Goal: Communication & Community: Answer question/provide support

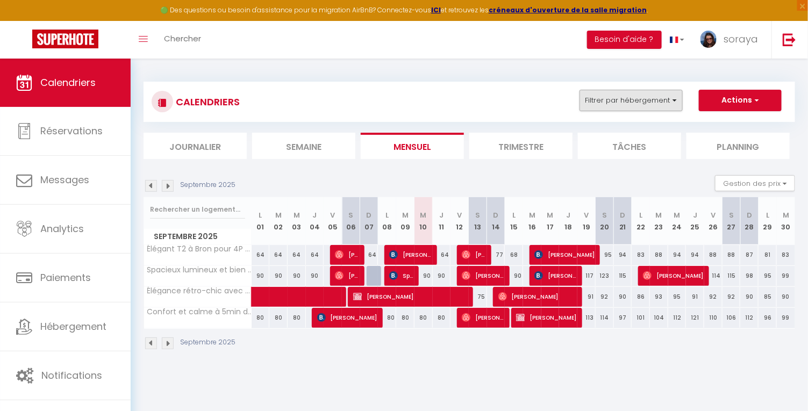
click at [671, 101] on button "Filtrer par hébergement" at bounding box center [630, 100] width 103 height 21
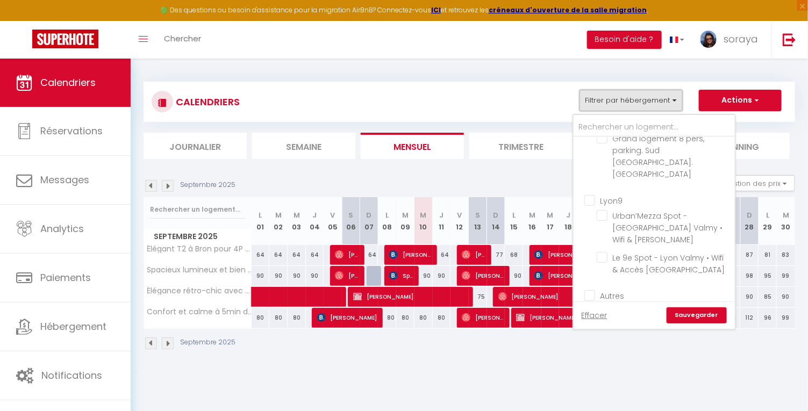
scroll to position [348, 0]
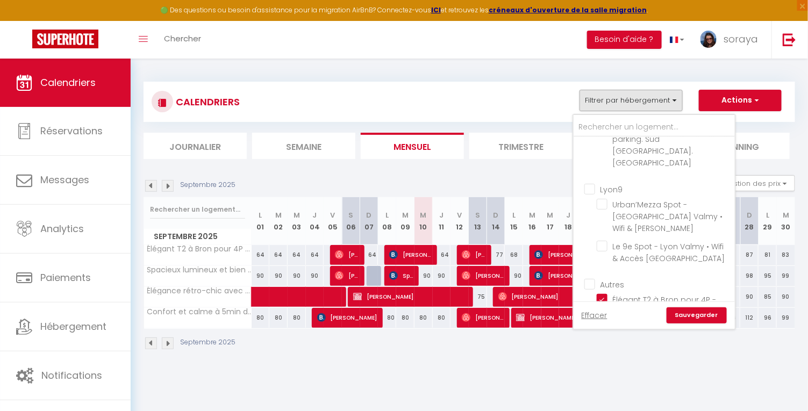
click at [592, 278] on input "Autres" at bounding box center [664, 283] width 161 height 11
checkbox input "true"
checkbox input "false"
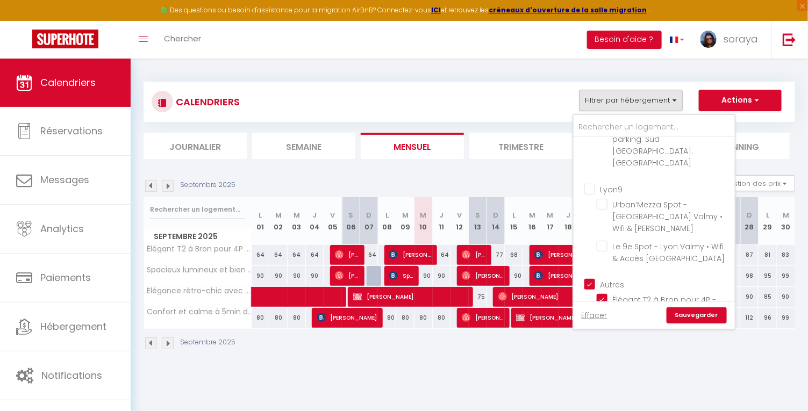
checkbox input "false"
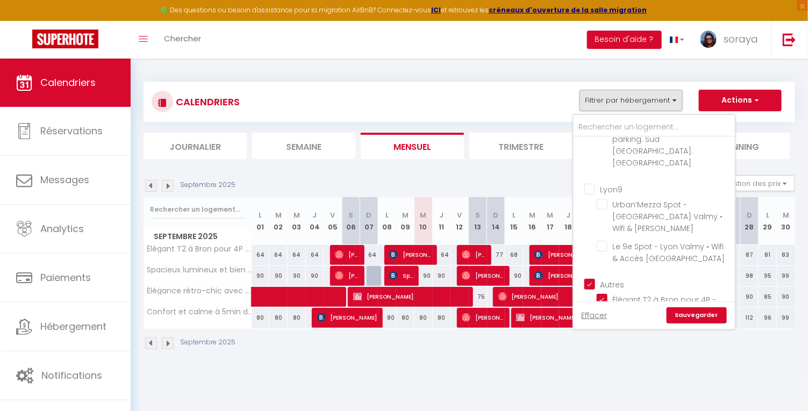
checkbox input "false"
click at [592, 278] on input "Autres" at bounding box center [664, 283] width 161 height 11
checkbox input "false"
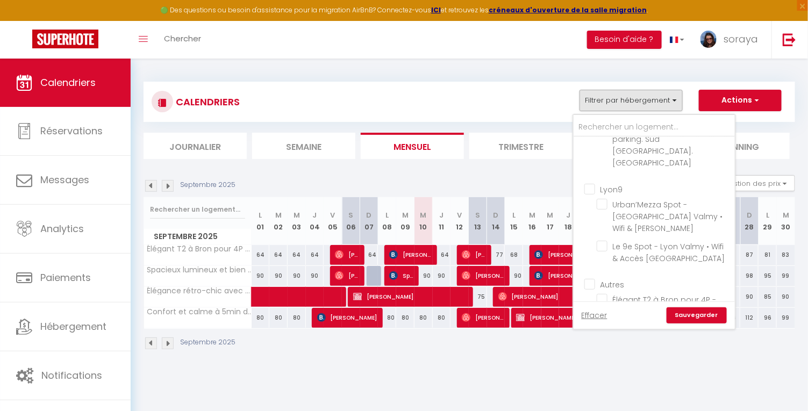
checkbox input "false"
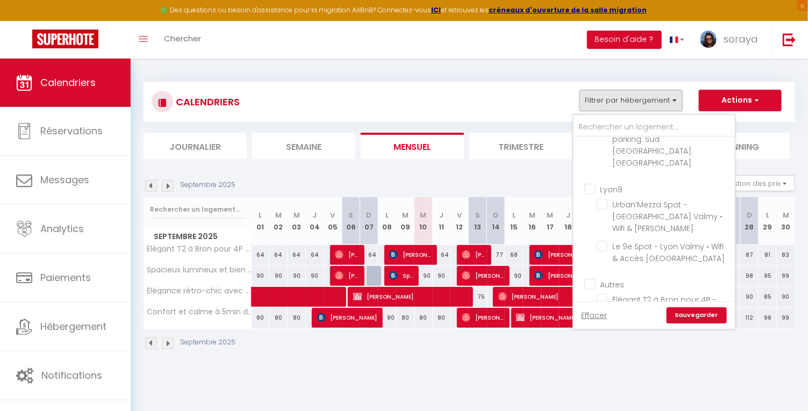
checkbox input "false"
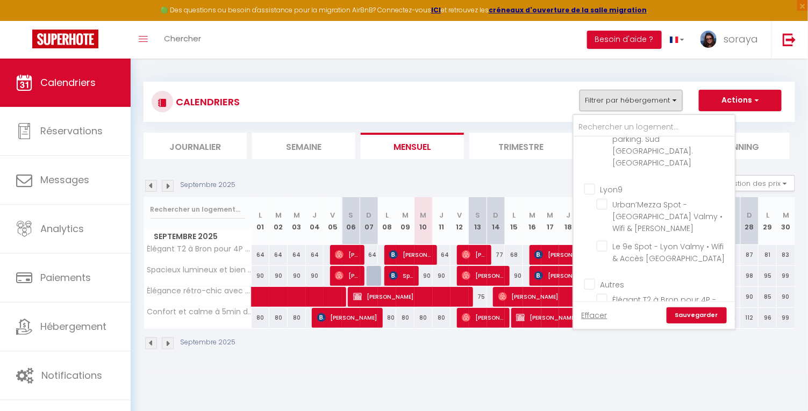
checkbox input "false"
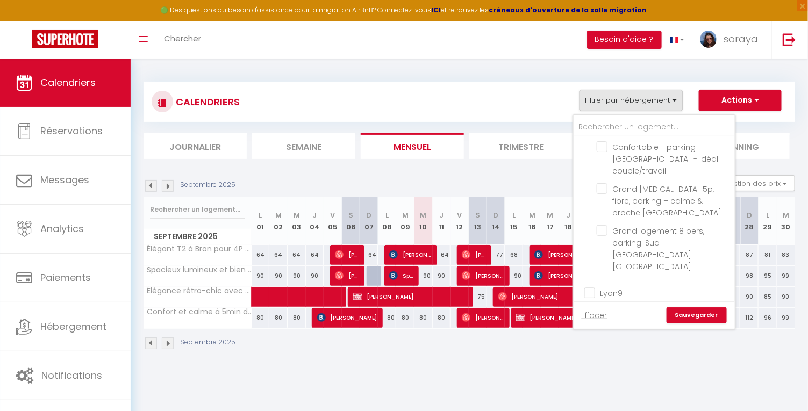
scroll to position [243, 0]
click at [590, 288] on input "Lyon9" at bounding box center [664, 293] width 161 height 11
checkbox input "true"
checkbox input "false"
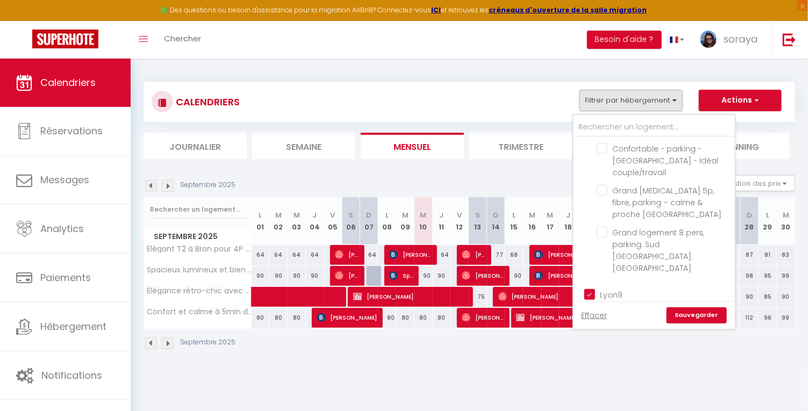
checkbox input "false"
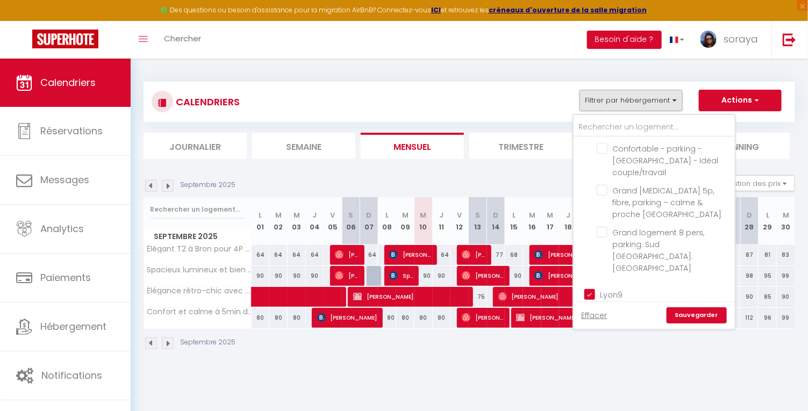
checkbox input "false"
checkbox input "true"
click at [679, 313] on link "Sauvegarder" at bounding box center [696, 315] width 60 height 16
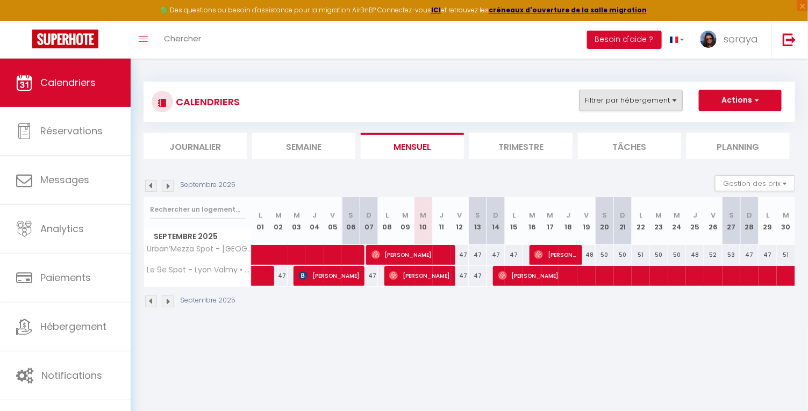
click at [662, 101] on button "Filtrer par hébergement" at bounding box center [630, 100] width 103 height 21
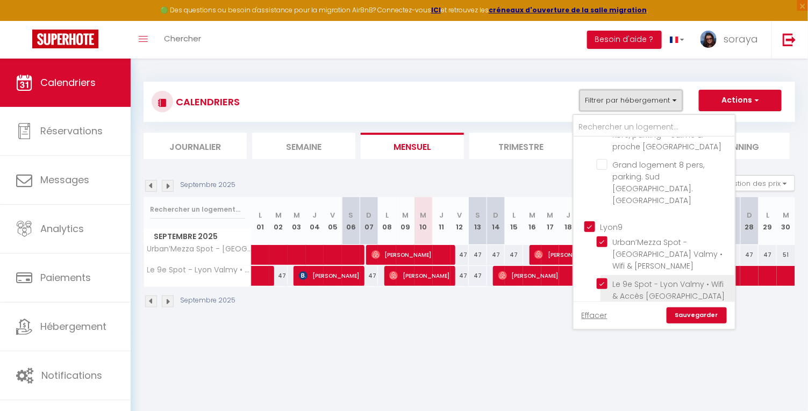
scroll to position [310, 0]
click at [591, 221] on input "Lyon9" at bounding box center [664, 226] width 161 height 11
checkbox input "false"
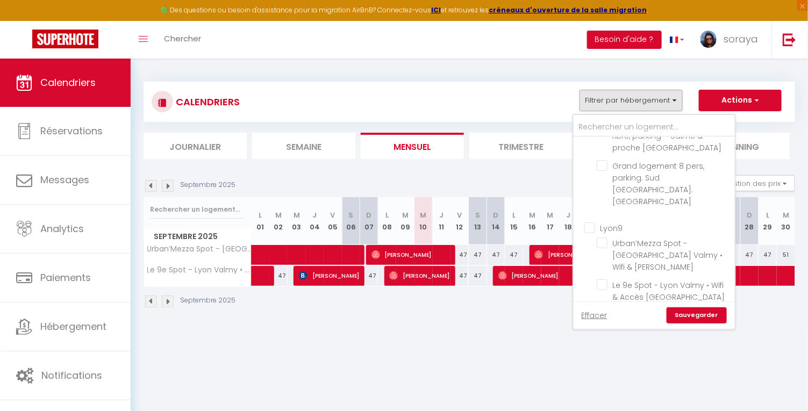
checkbox input "false"
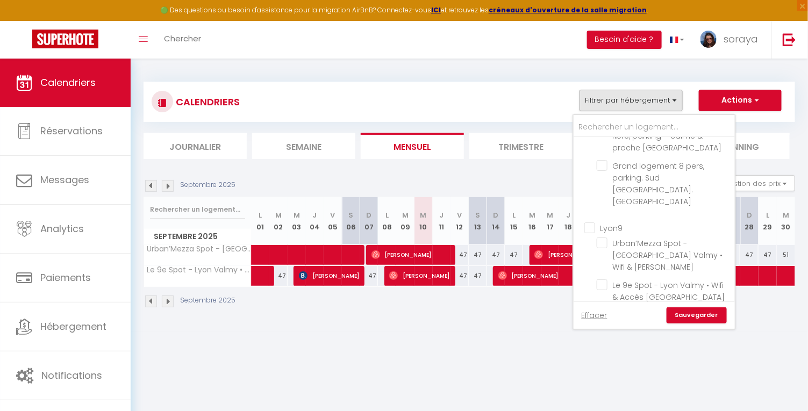
checkbox input "false"
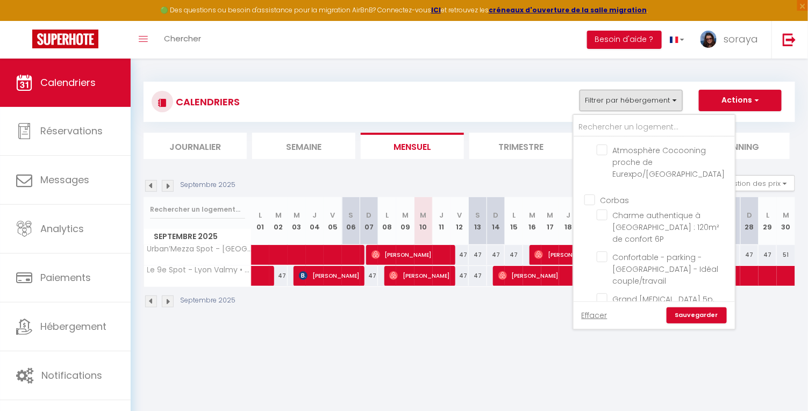
scroll to position [133, 0]
click at [595, 195] on input "Corbas" at bounding box center [664, 200] width 161 height 11
checkbox input "true"
checkbox input "false"
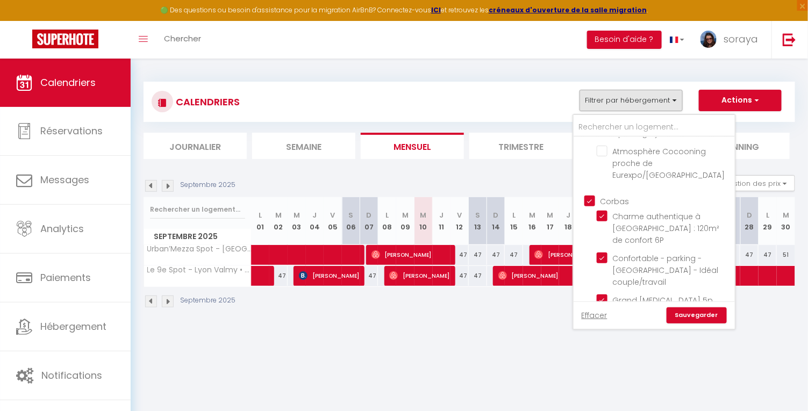
checkbox input "false"
checkbox input "true"
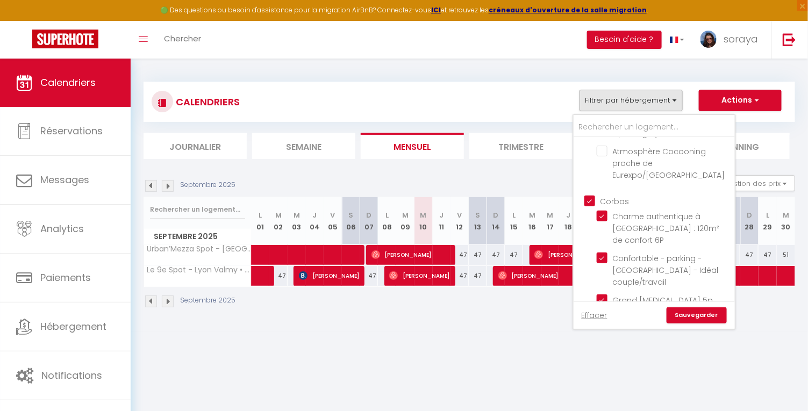
checkbox input "true"
click at [678, 317] on link "Sauvegarder" at bounding box center [696, 315] width 60 height 16
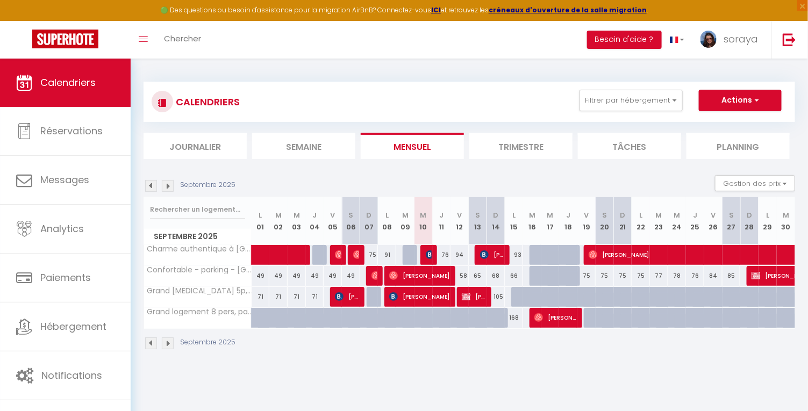
click at [439, 273] on span "[PERSON_NAME]" at bounding box center [419, 276] width 61 height 20
select select "OK"
select select "1"
select select "0"
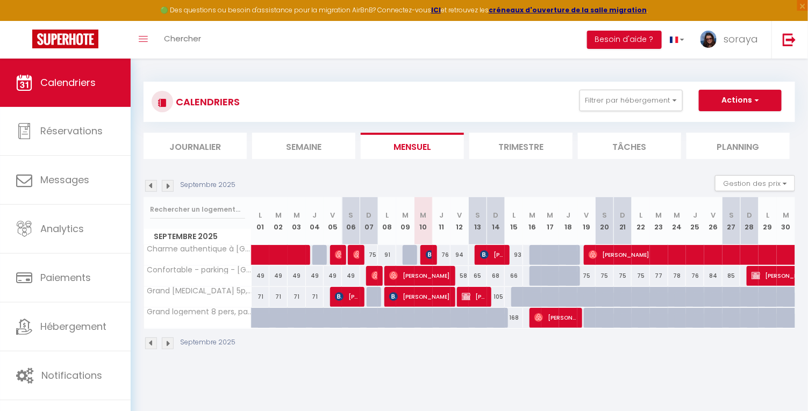
select select "1"
select select
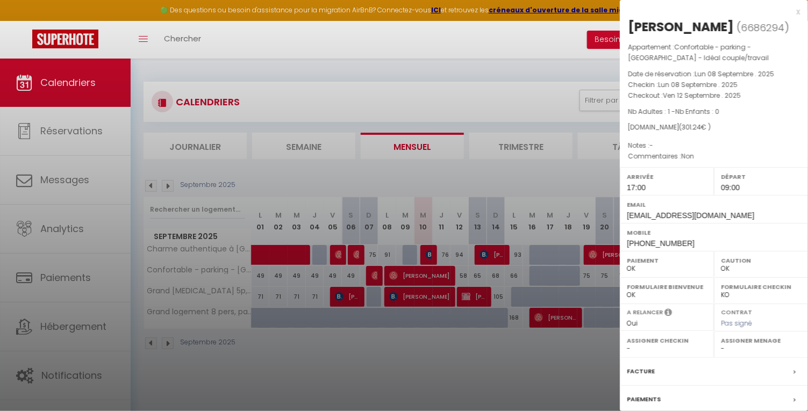
select select "52316"
click at [441, 299] on div at bounding box center [404, 205] width 808 height 411
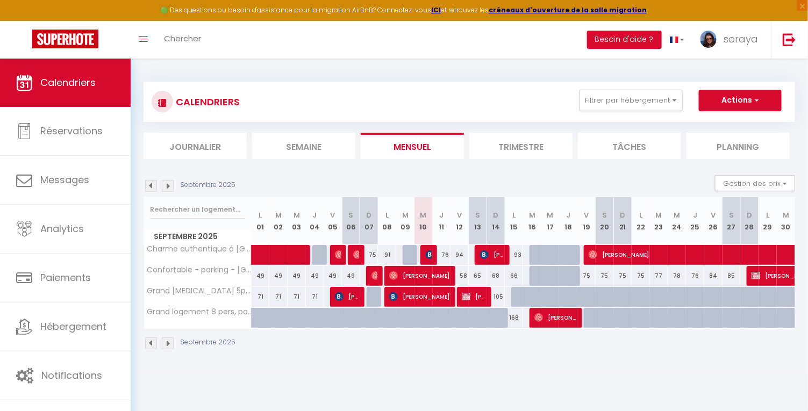
click at [441, 299] on span "[PERSON_NAME]" at bounding box center [419, 296] width 61 height 20
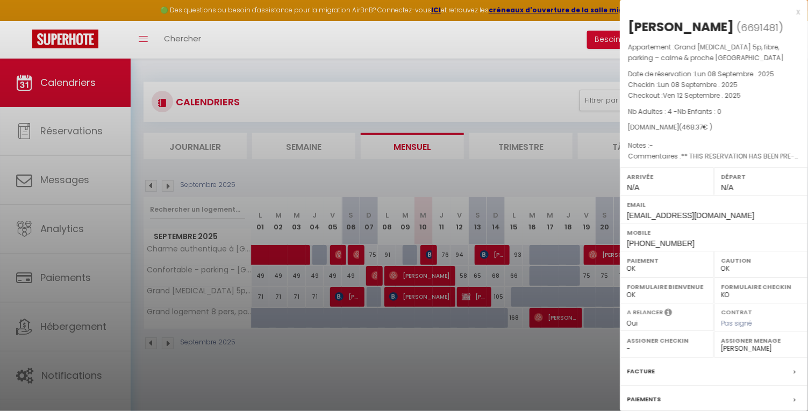
click at [478, 335] on div at bounding box center [404, 205] width 808 height 411
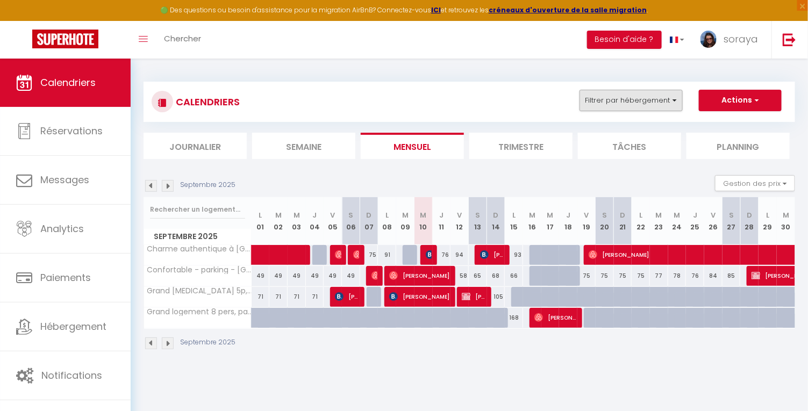
click at [662, 101] on button "Filtrer par hébergement" at bounding box center [630, 100] width 103 height 21
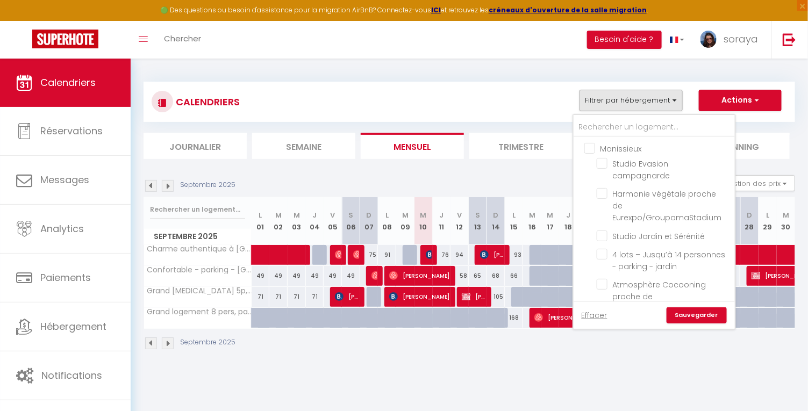
click at [592, 145] on input "Manissieux" at bounding box center [664, 147] width 161 height 11
checkbox input "true"
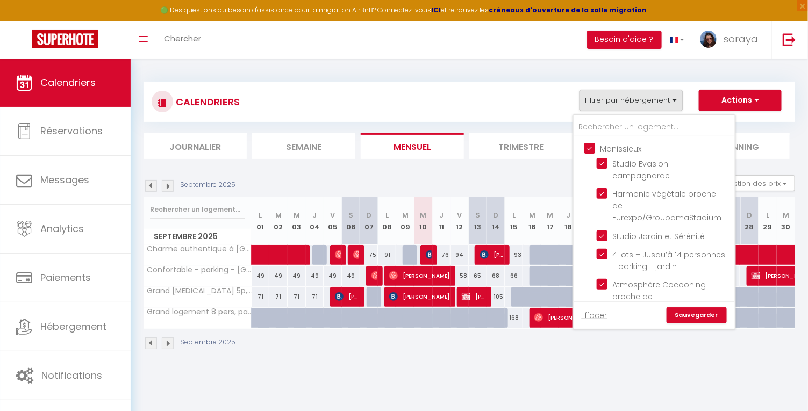
checkbox input "true"
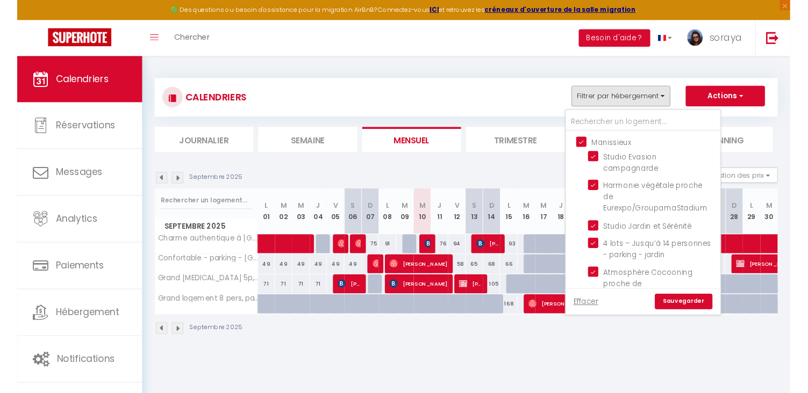
scroll to position [41, 0]
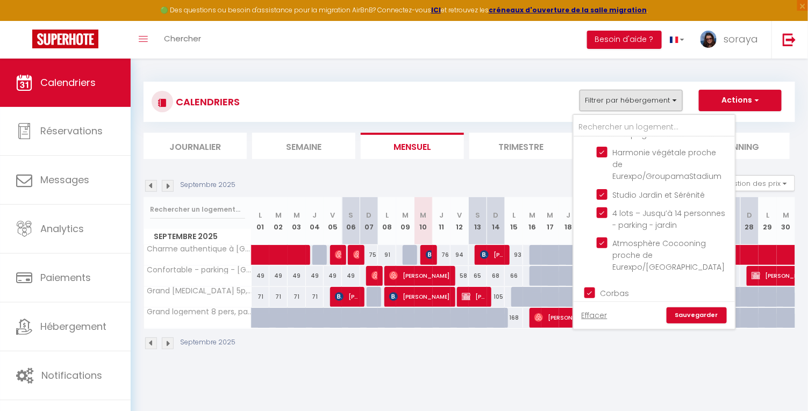
click at [589, 287] on input "Corbas" at bounding box center [664, 292] width 161 height 11
checkbox input "false"
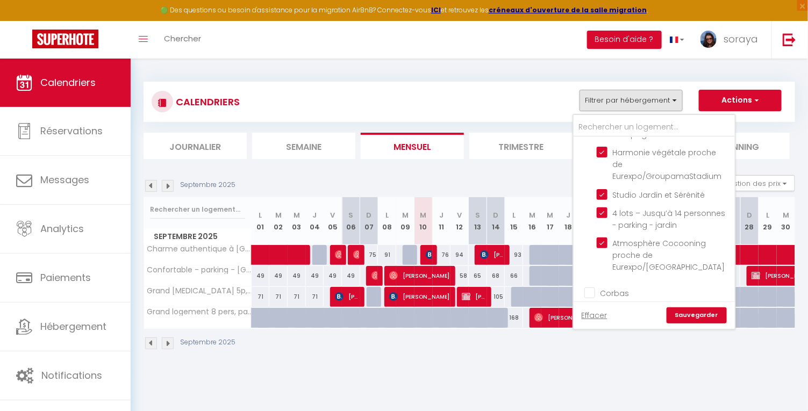
checkbox input "false"
click at [682, 314] on link "Sauvegarder" at bounding box center [696, 315] width 60 height 16
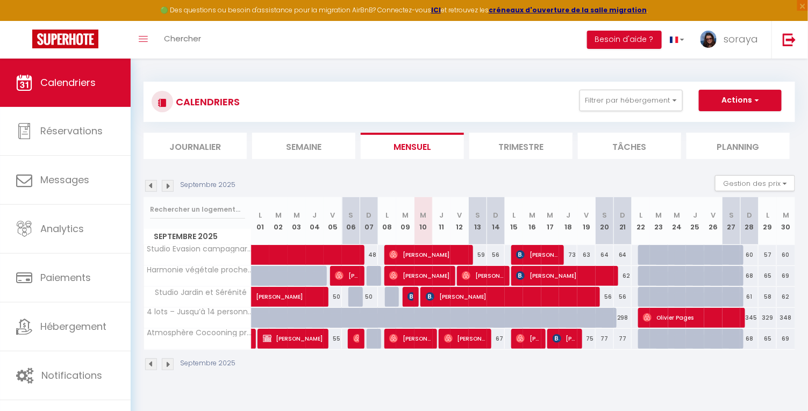
click at [442, 278] on span "[PERSON_NAME]" at bounding box center [419, 276] width 61 height 20
select select "19128"
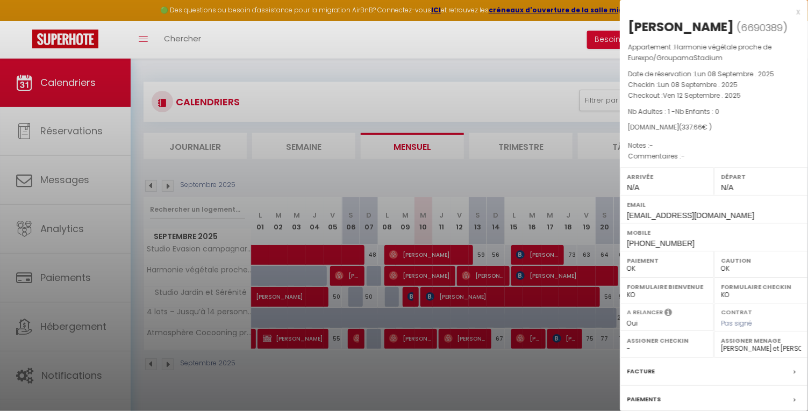
click at [461, 300] on div at bounding box center [404, 205] width 808 height 411
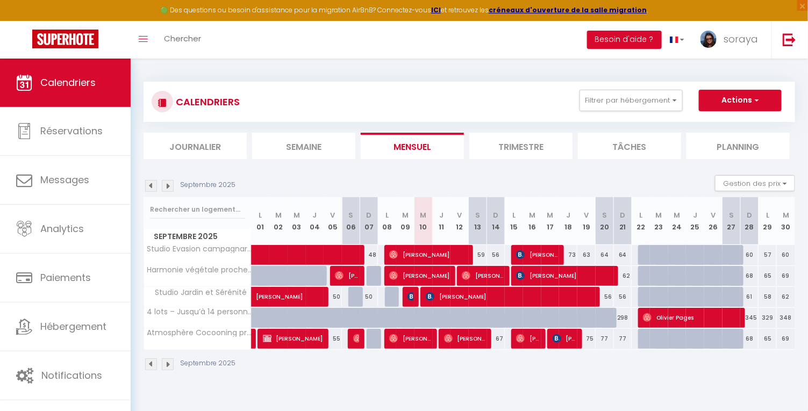
click at [462, 302] on span "[PERSON_NAME]" at bounding box center [511, 296] width 170 height 20
select select "KO"
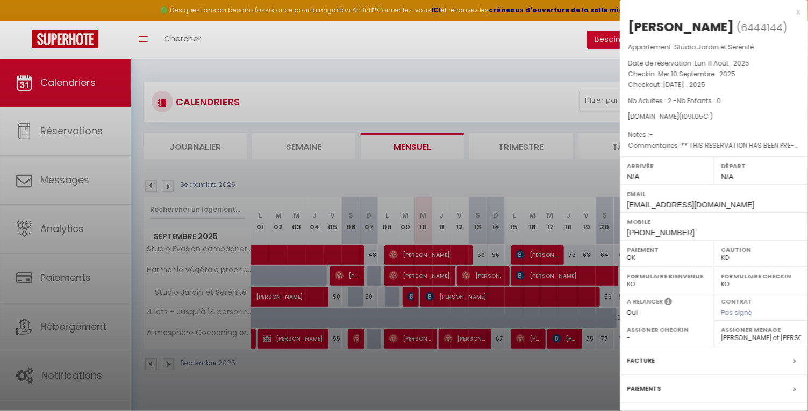
click at [421, 385] on div at bounding box center [404, 205] width 808 height 411
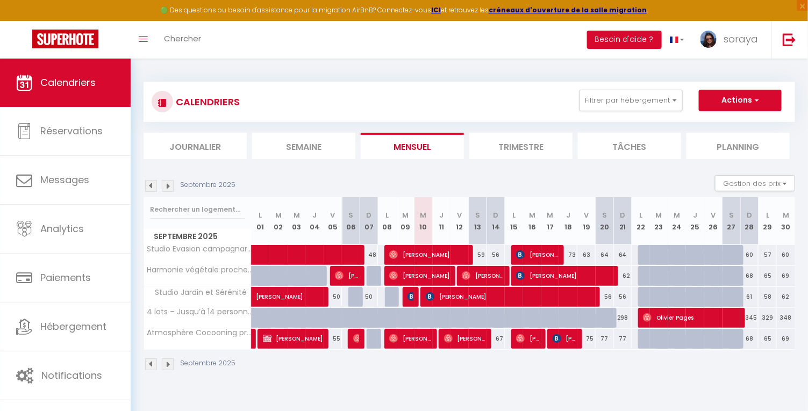
click at [277, 70] on div "CALENDRIERS Filtrer par hébergement Manissieux Studio Evasion campagnarde Harmo…" at bounding box center [469, 227] width 677 height 336
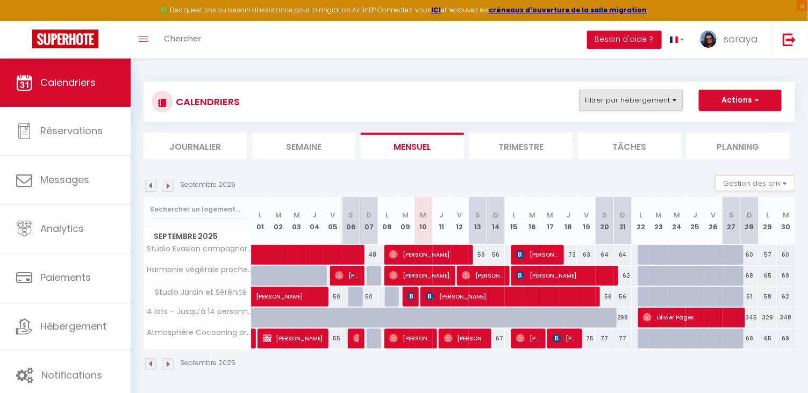
click at [669, 92] on button "Filtrer par hébergement" at bounding box center [630, 100] width 103 height 21
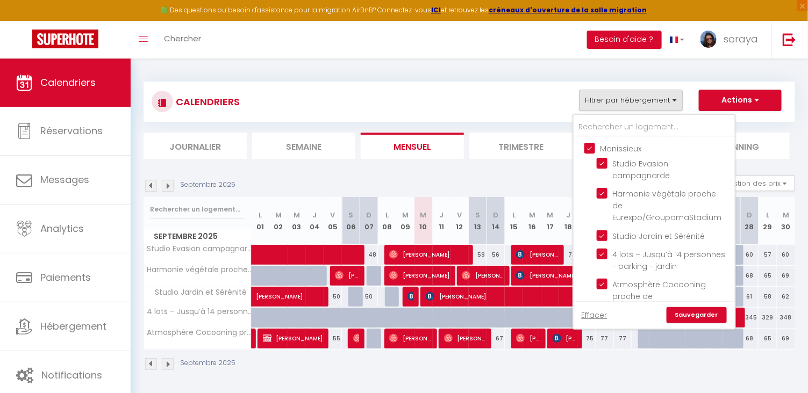
click at [590, 151] on input "Manissieux" at bounding box center [664, 147] width 161 height 11
checkbox input "false"
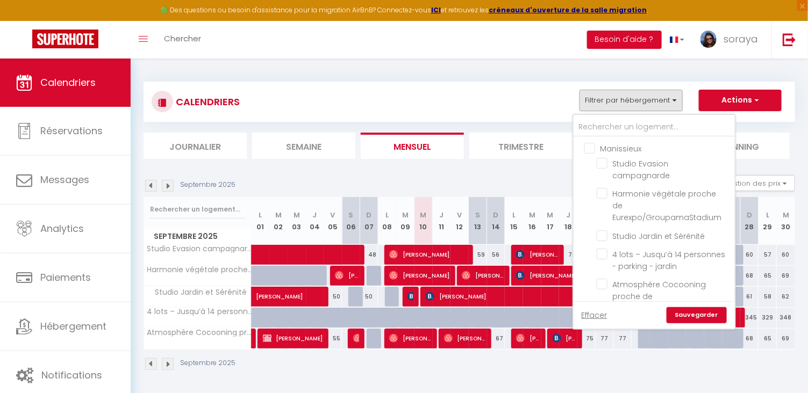
checkbox input "false"
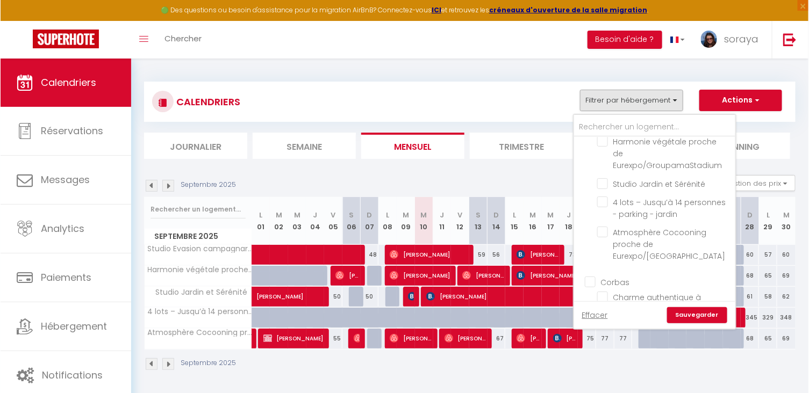
scroll to position [71, 0]
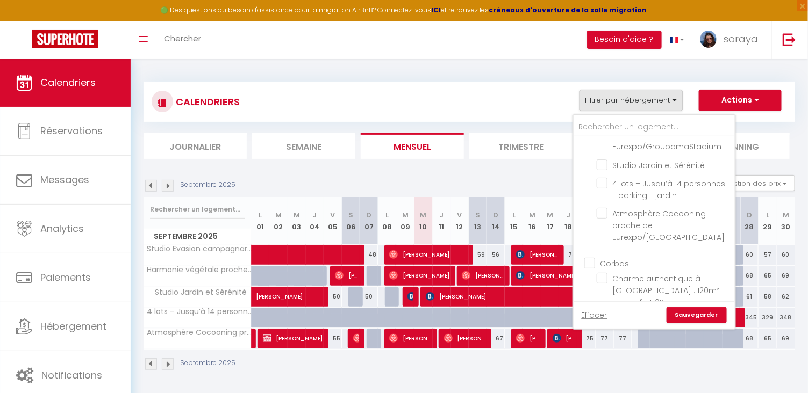
click at [590, 252] on ul "Corbas Charme authentique à [GEOGRAPHIC_DATA] : 120m² de confort 6P Confortable…" at bounding box center [653, 353] width 161 height 203
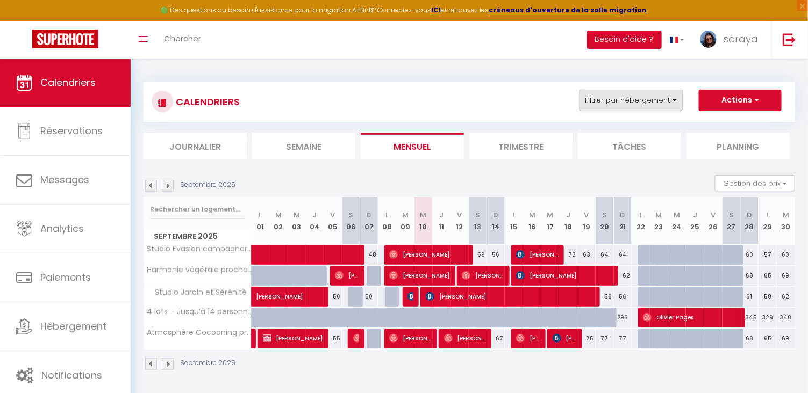
click at [650, 95] on button "Filtrer par hébergement" at bounding box center [630, 100] width 103 height 21
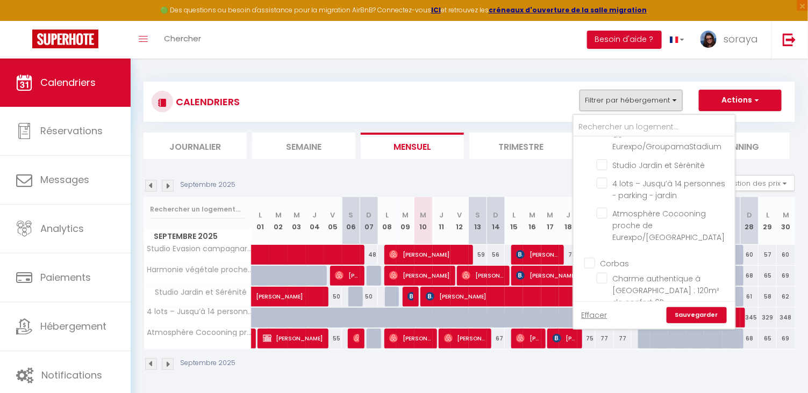
click at [589, 257] on input "Corbas" at bounding box center [664, 262] width 161 height 11
checkbox input "true"
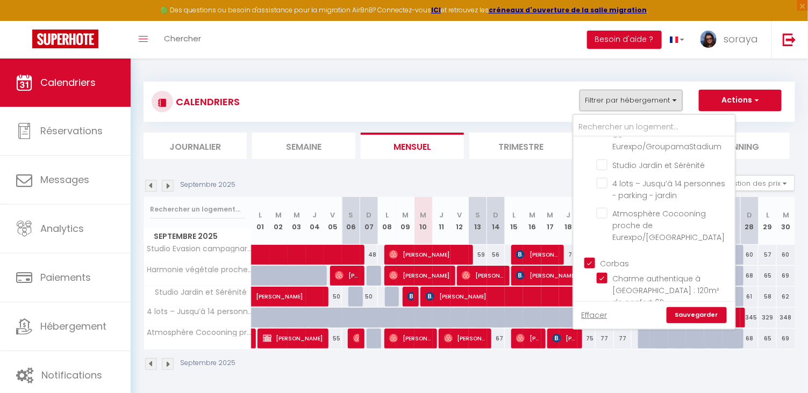
checkbox input "true"
click at [683, 310] on link "Sauvegarder" at bounding box center [696, 315] width 60 height 16
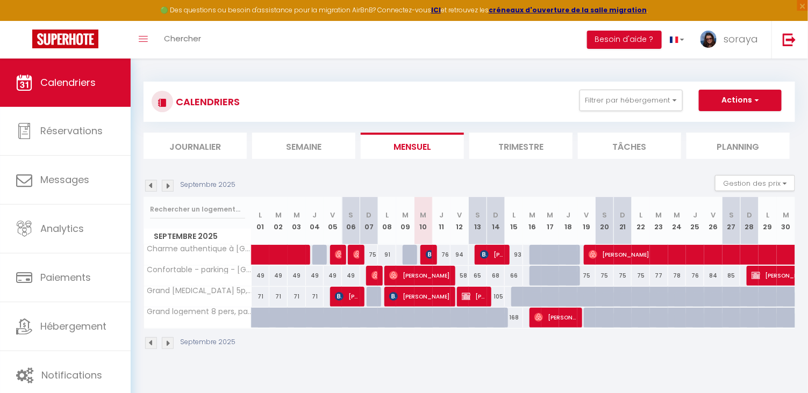
click at [433, 253] on div "76" at bounding box center [442, 255] width 18 height 20
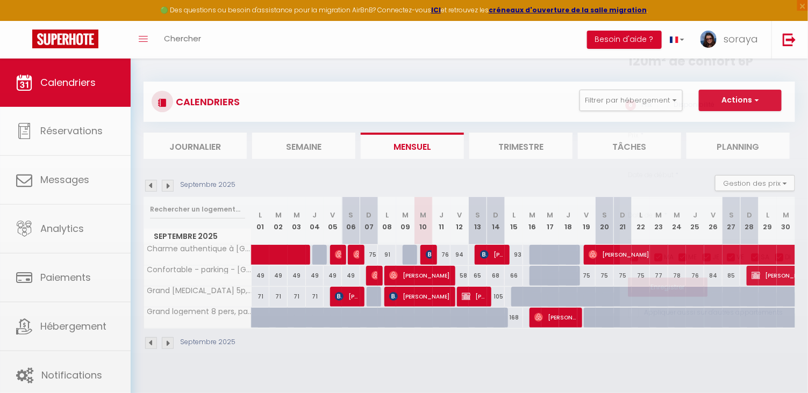
type input "76"
type input "Jeu 11 Septembre 2025"
type input "Ven 12 Septembre 2025"
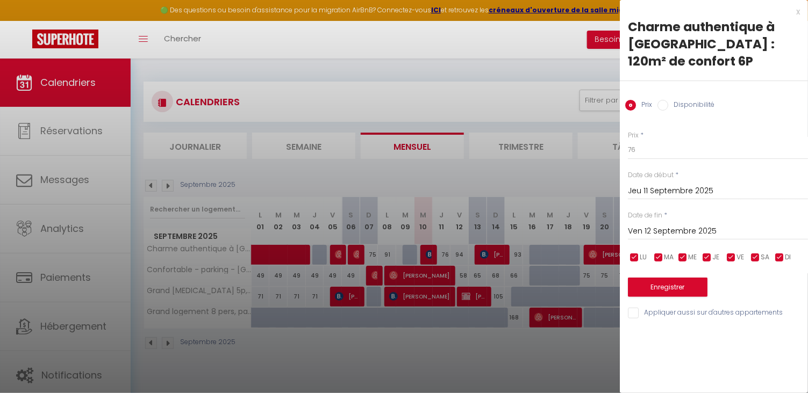
click at [434, 252] on div at bounding box center [404, 196] width 808 height 393
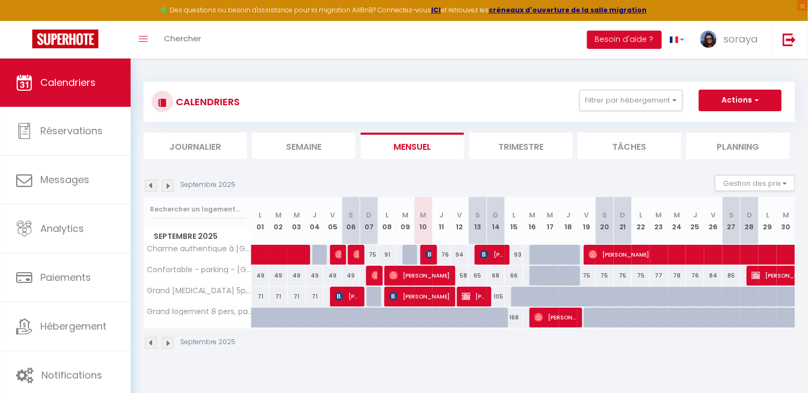
click at [431, 253] on img at bounding box center [430, 254] width 9 height 9
select select "52316"
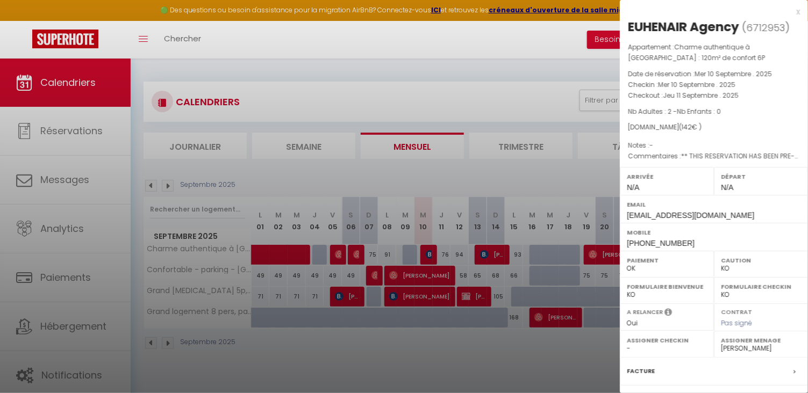
click at [416, 365] on div at bounding box center [404, 196] width 808 height 393
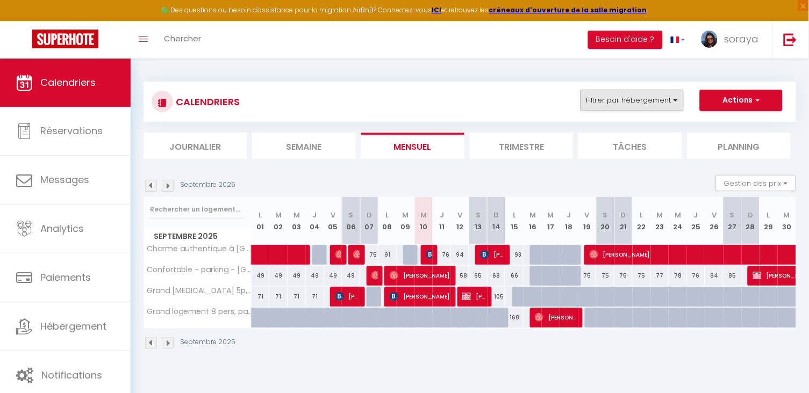
click at [621, 105] on button "Filtrer par hébergement" at bounding box center [631, 100] width 103 height 21
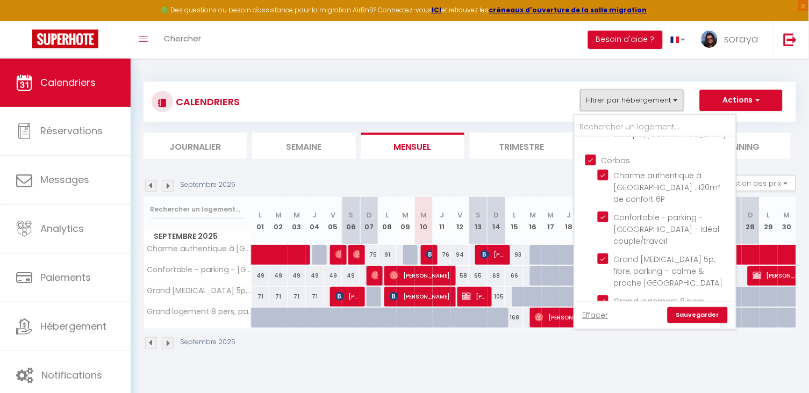
scroll to position [154, 0]
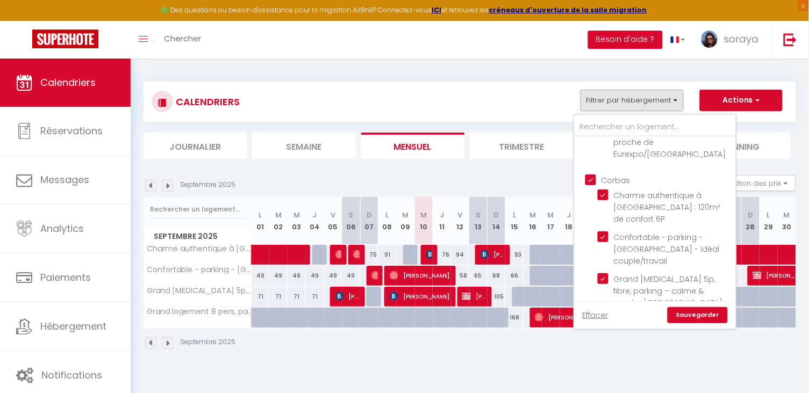
click at [596, 174] on input "Corbas" at bounding box center [665, 179] width 161 height 11
checkbox input "false"
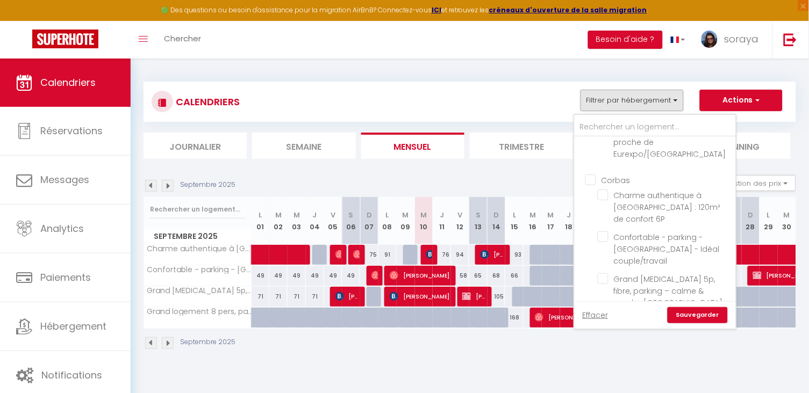
checkbox input "false"
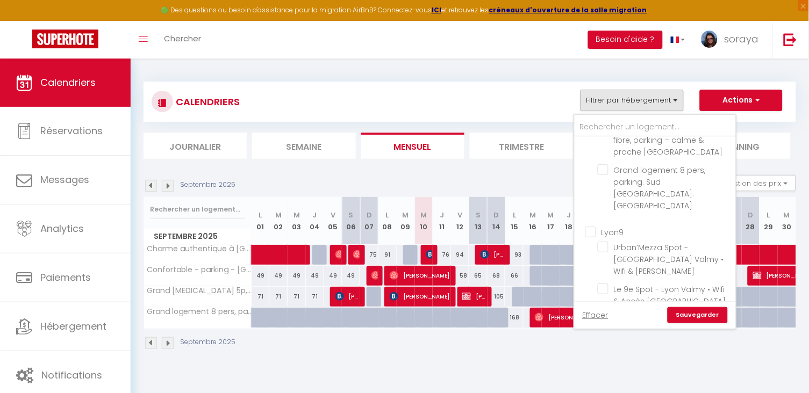
scroll to position [320, 0]
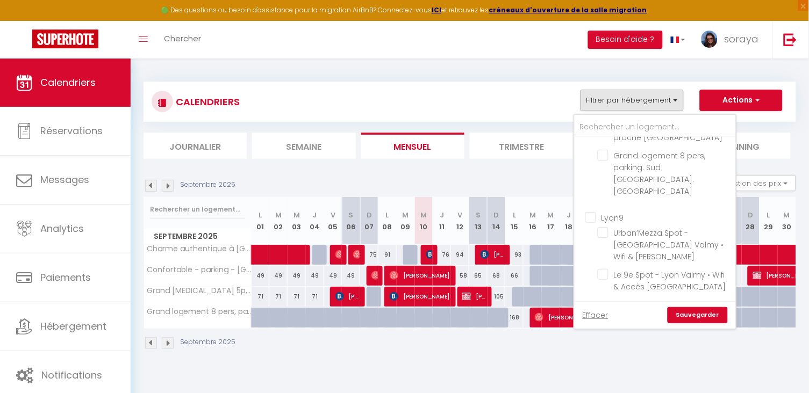
click at [597, 307] on input "Autres" at bounding box center [665, 312] width 161 height 11
checkbox input "true"
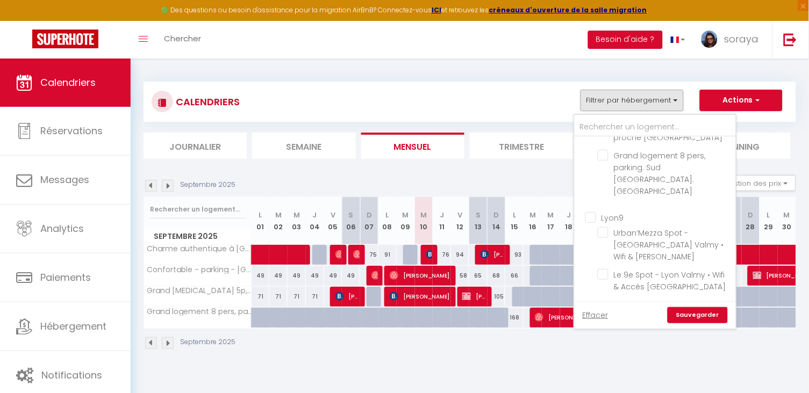
checkbox input "true"
click at [686, 313] on link "Sauvegarder" at bounding box center [698, 315] width 60 height 16
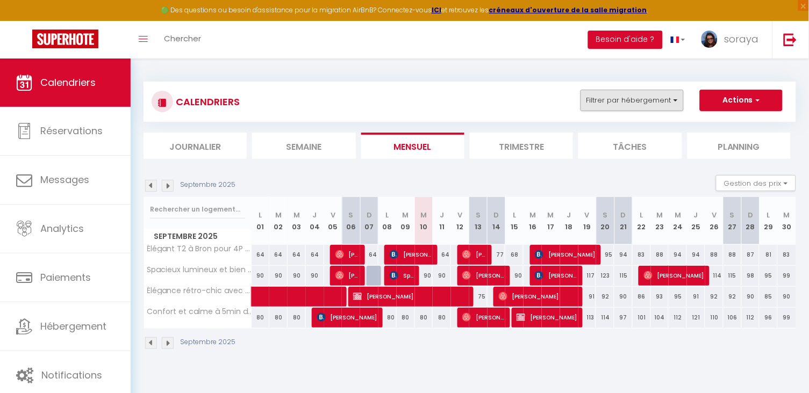
click at [630, 102] on button "Filtrer par hébergement" at bounding box center [631, 100] width 103 height 21
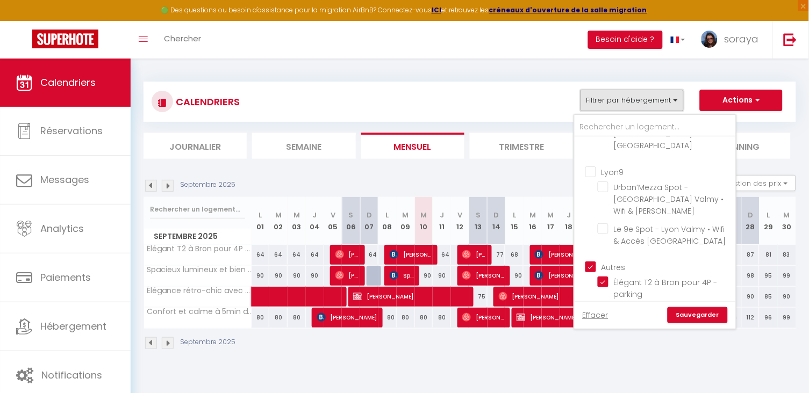
scroll to position [364, 0]
click at [607, 308] on input "Spacieux lumineux et bien placé pour 6P - parking" at bounding box center [665, 313] width 134 height 11
checkbox input "false"
click at [607, 338] on input "Élégance rétro-chic avec terrasse proche tramway" at bounding box center [665, 343] width 134 height 11
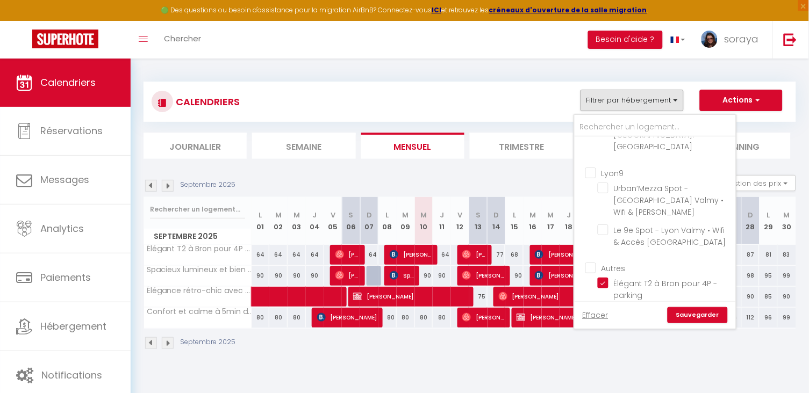
checkbox input "false"
click at [606, 368] on input "Confort et calme à 5min de [GEOGRAPHIC_DATA] - [GEOGRAPHIC_DATA]" at bounding box center [665, 373] width 134 height 11
checkbox input "false"
click at [697, 323] on link "Sauvegarder" at bounding box center [698, 315] width 60 height 16
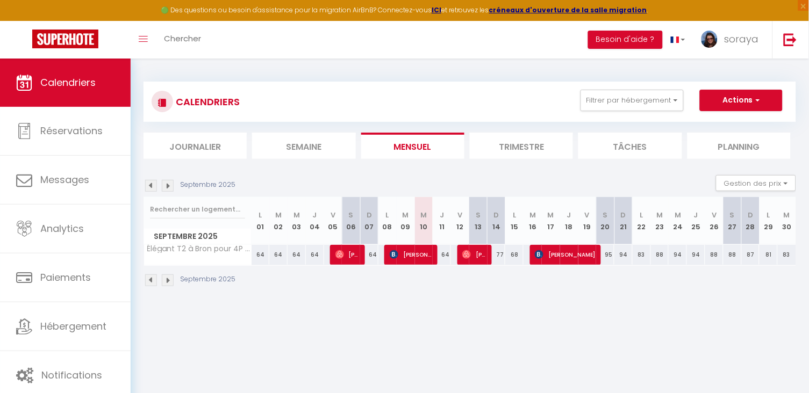
click at [554, 153] on li "Trimestre" at bounding box center [521, 146] width 103 height 26
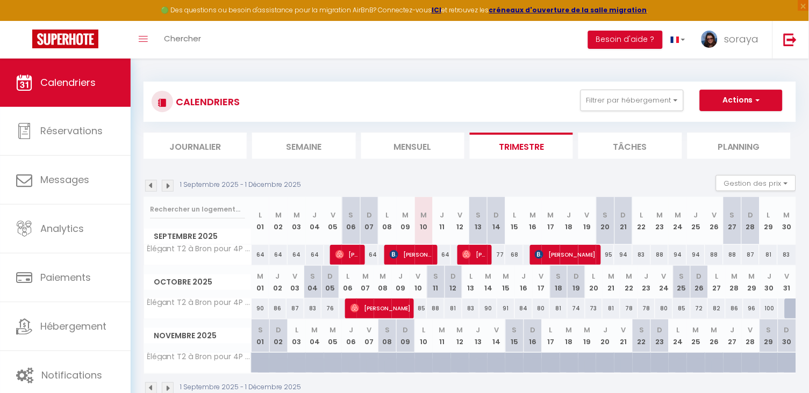
click at [152, 183] on img at bounding box center [151, 186] width 12 height 12
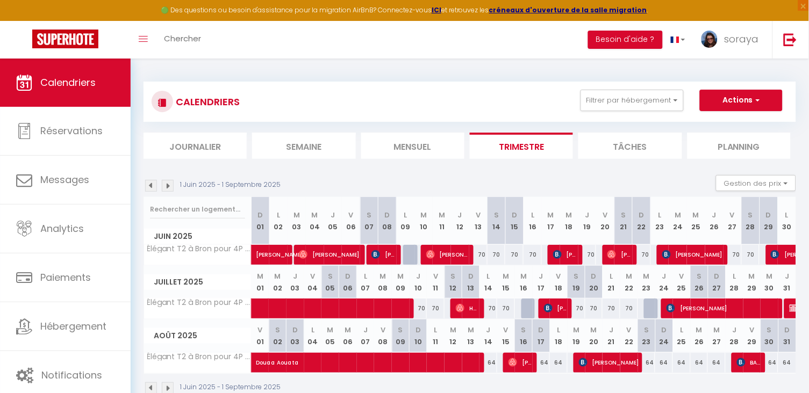
click at [152, 183] on img at bounding box center [151, 186] width 12 height 12
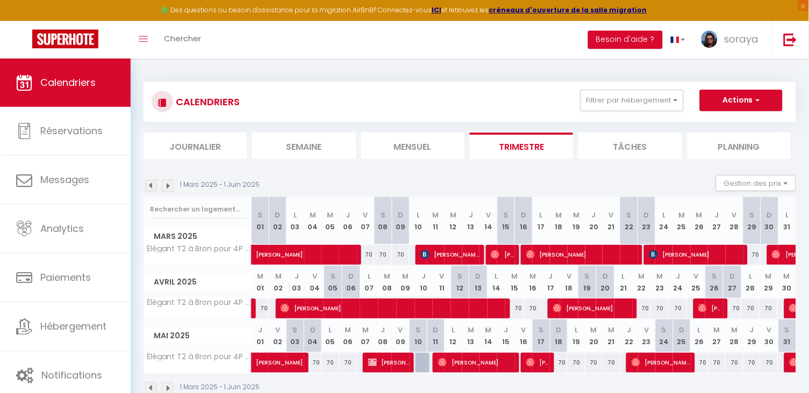
click at [152, 184] on img at bounding box center [151, 186] width 12 height 12
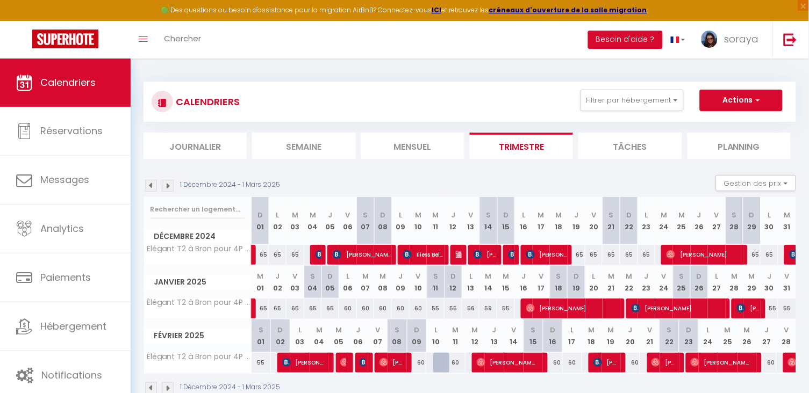
click at [152, 183] on img at bounding box center [151, 186] width 12 height 12
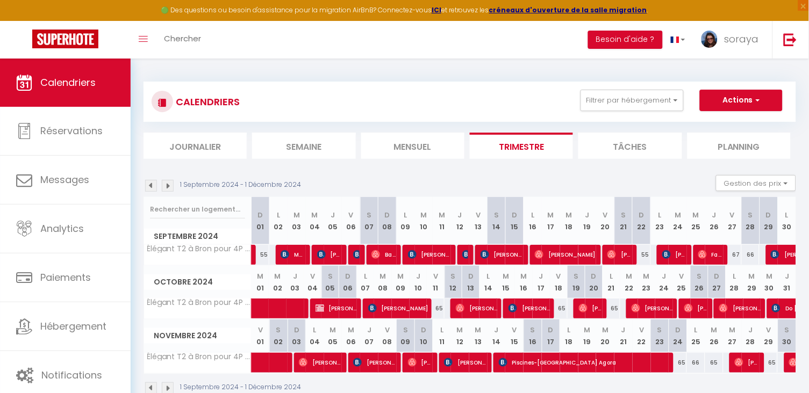
click at [152, 183] on img at bounding box center [151, 186] width 12 height 12
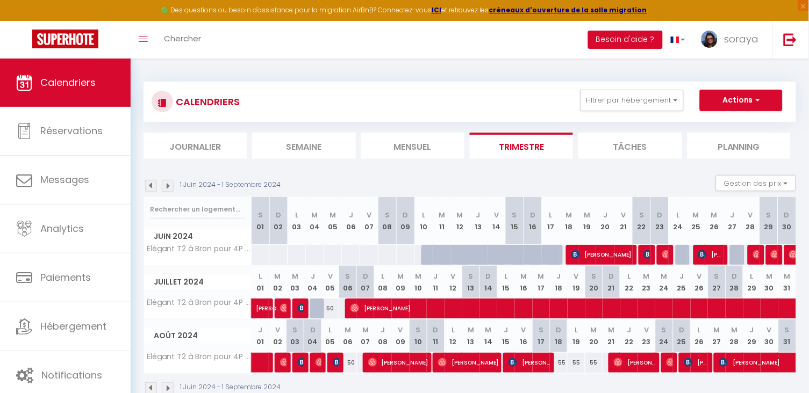
click at [167, 184] on img at bounding box center [168, 186] width 12 height 12
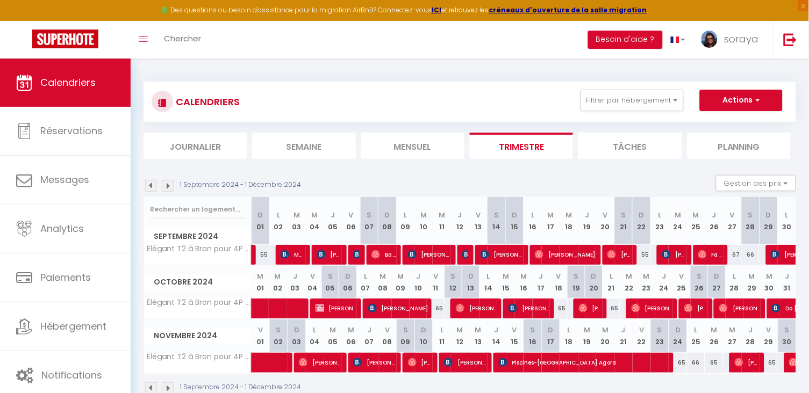
click at [168, 184] on img at bounding box center [168, 186] width 12 height 12
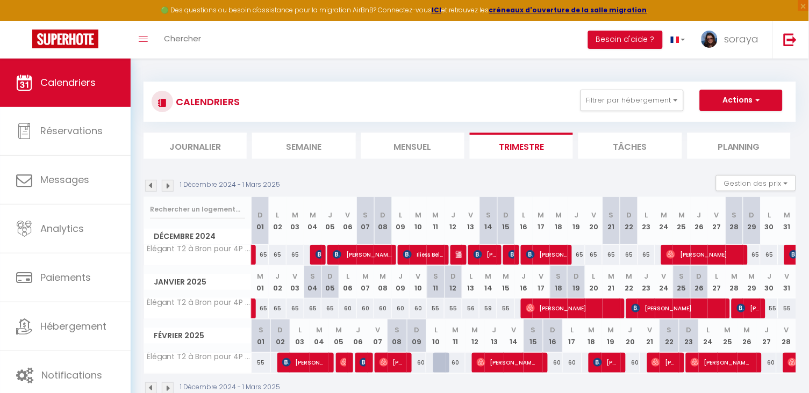
click at [169, 185] on img at bounding box center [168, 186] width 12 height 12
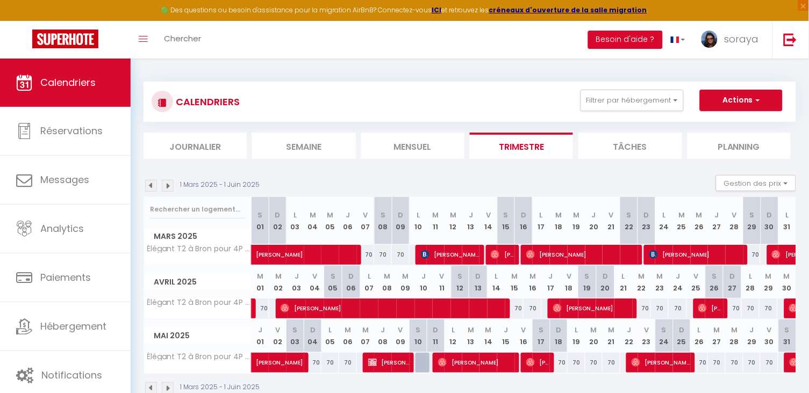
click at [169, 185] on img at bounding box center [168, 186] width 12 height 12
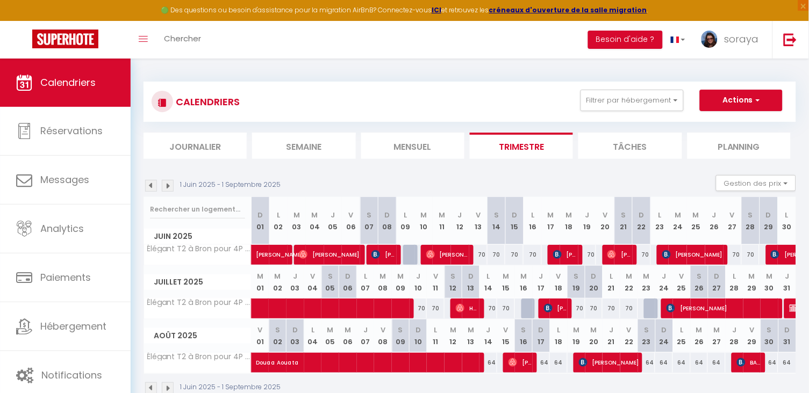
click at [169, 185] on img at bounding box center [168, 186] width 12 height 12
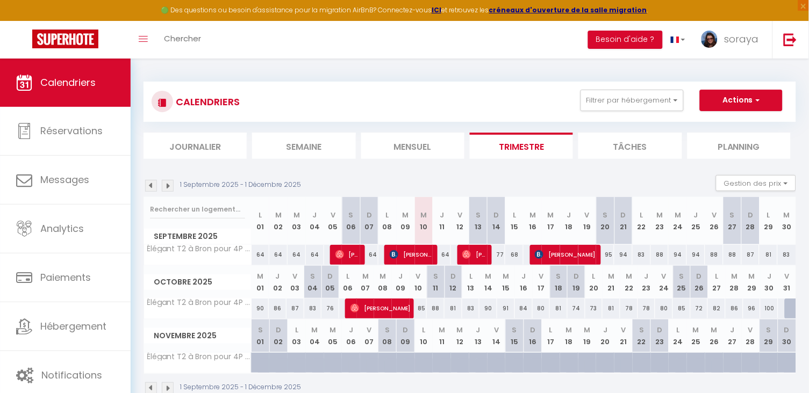
click at [429, 149] on li "Mensuel" at bounding box center [412, 146] width 103 height 26
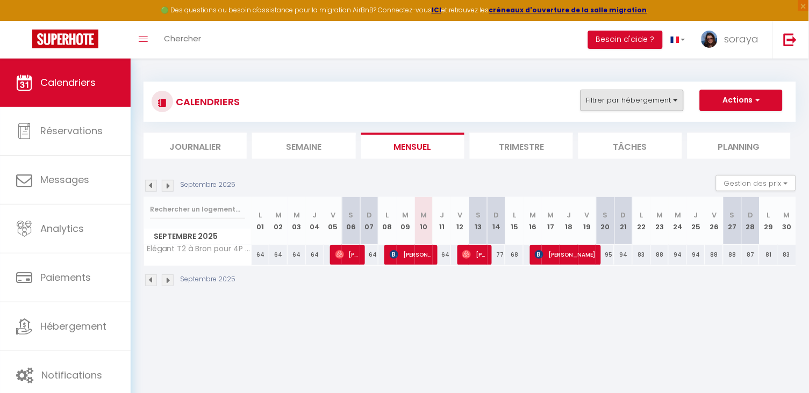
click at [642, 103] on button "Filtrer par hébergement" at bounding box center [631, 100] width 103 height 21
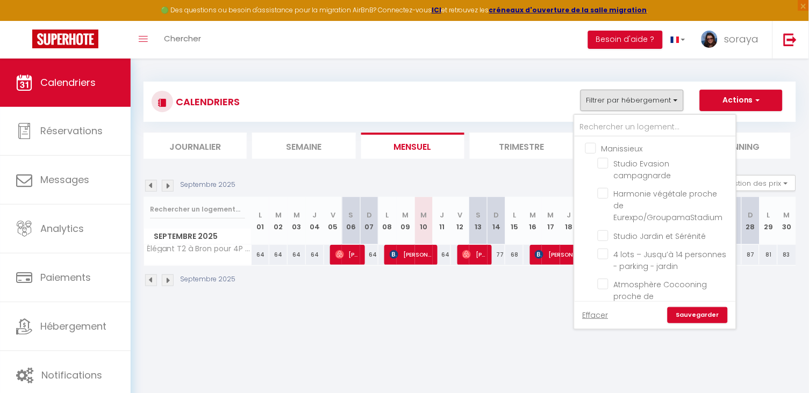
click at [597, 146] on input "Manissieux" at bounding box center [665, 147] width 161 height 11
checkbox input "true"
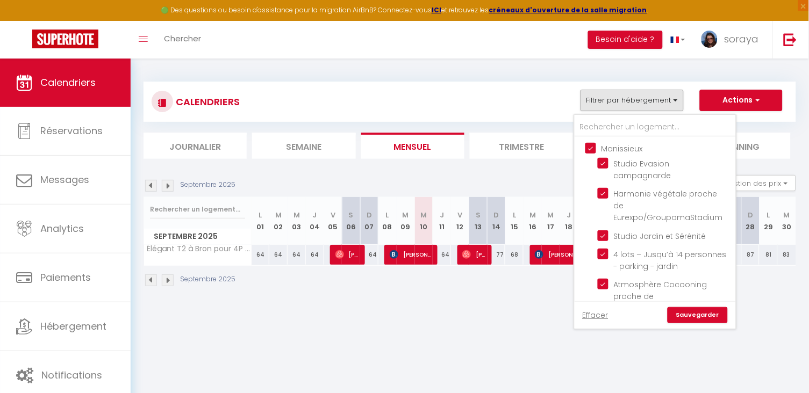
checkbox input "true"
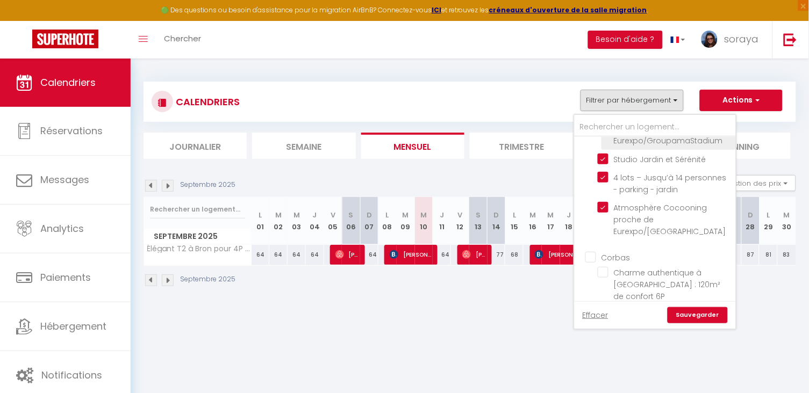
scroll to position [125, 0]
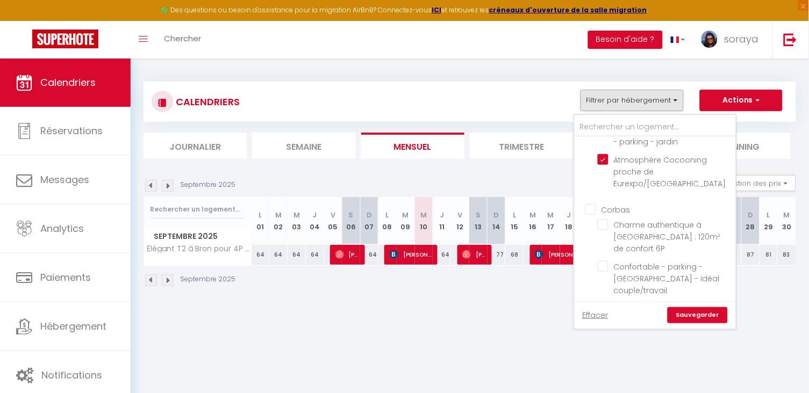
click at [591, 204] on input "Corbas" at bounding box center [665, 209] width 161 height 11
checkbox input "true"
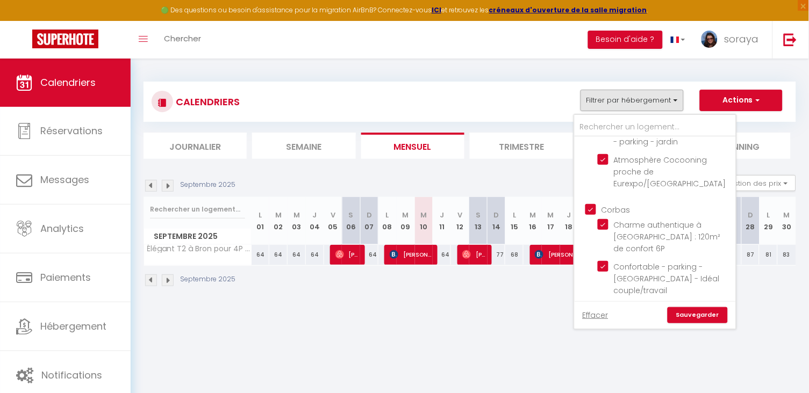
checkbox input "true"
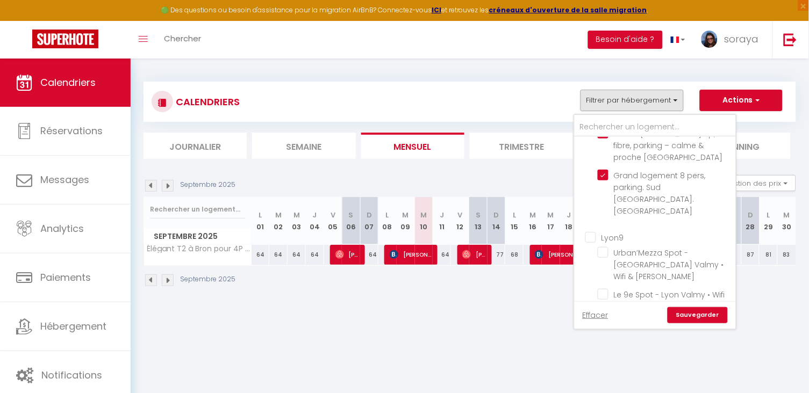
scroll to position [305, 0]
click at [606, 338] on input "Élégant T2 à Bron pour 4P - parking" at bounding box center [665, 343] width 134 height 11
checkbox input "false"
click at [687, 317] on link "Sauvegarder" at bounding box center [698, 315] width 60 height 16
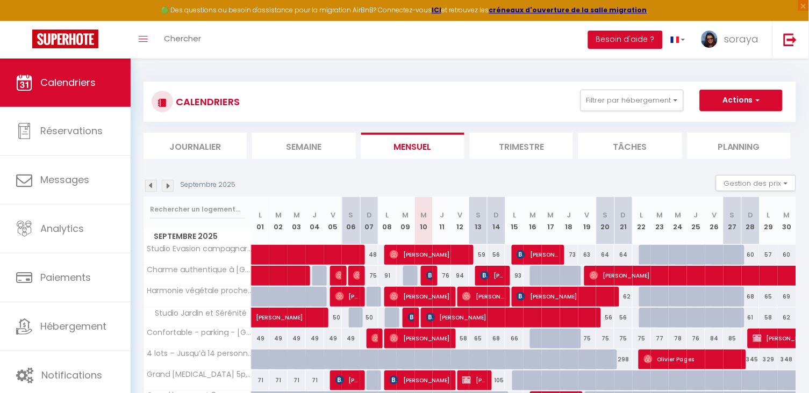
scroll to position [5, 0]
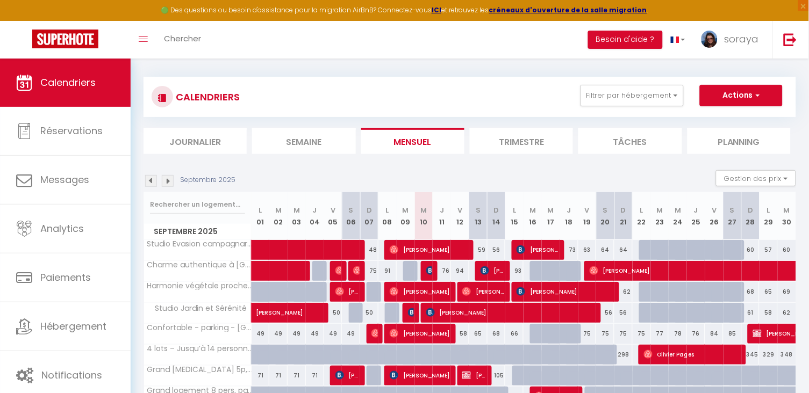
click at [411, 309] on img at bounding box center [412, 313] width 9 height 9
select select "OK"
select select "19128"
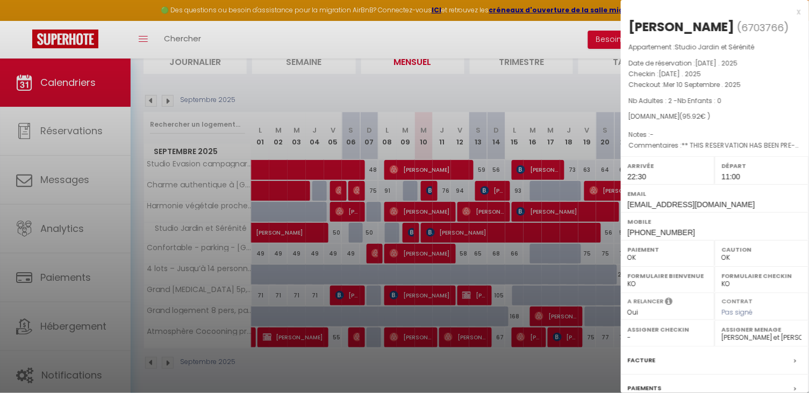
scroll to position [84, 0]
click at [479, 368] on div at bounding box center [404, 196] width 809 height 393
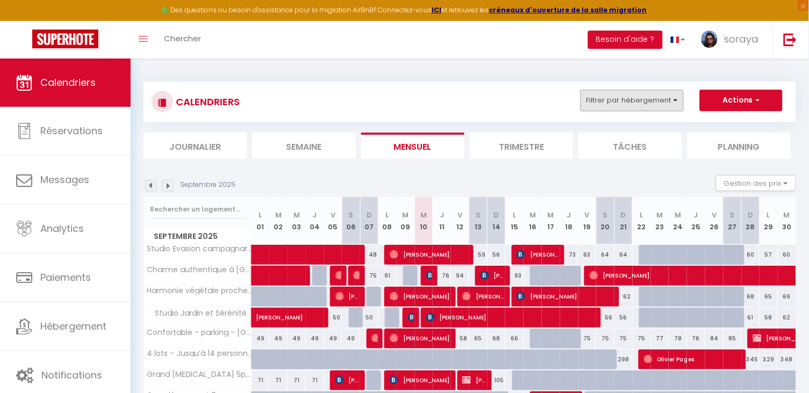
scroll to position [0, 0]
click at [672, 110] on button "Filtrer par hébergement" at bounding box center [631, 100] width 103 height 21
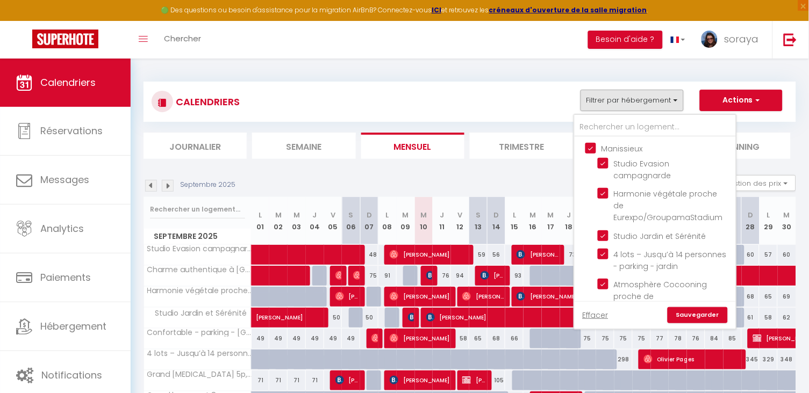
click at [593, 148] on input "Manissieux" at bounding box center [665, 147] width 161 height 11
checkbox input "false"
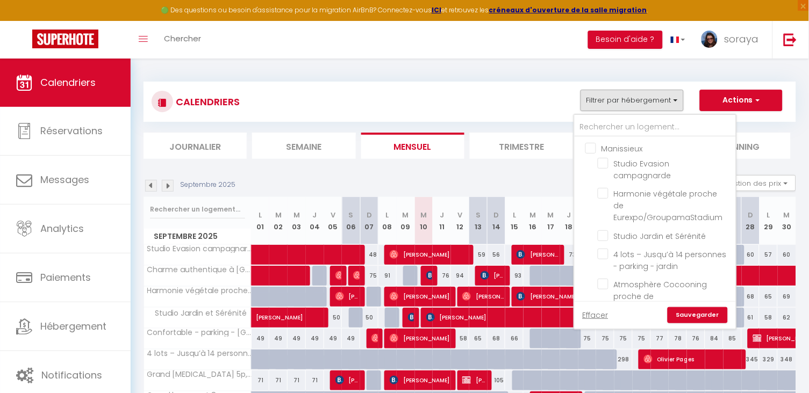
checkbox input "false"
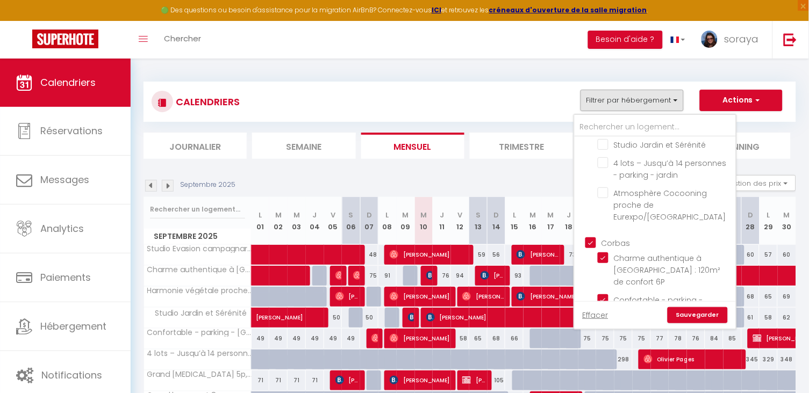
scroll to position [105, 0]
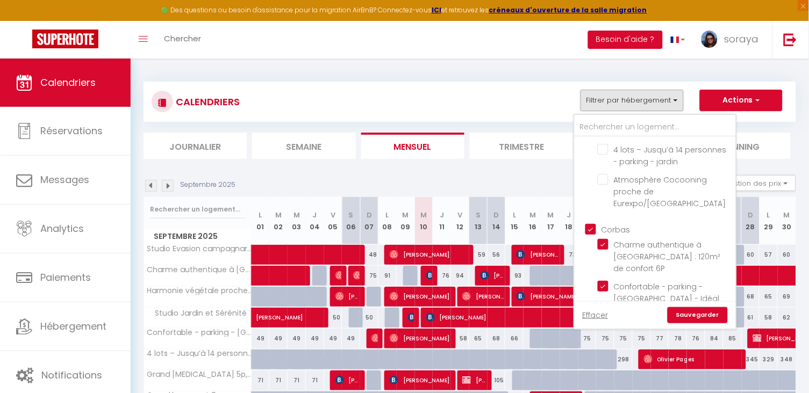
click at [590, 224] on input "Corbas" at bounding box center [665, 229] width 161 height 11
checkbox input "false"
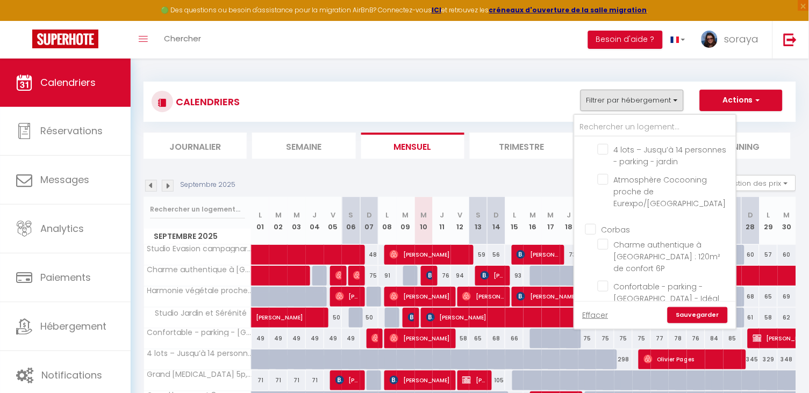
checkbox input "false"
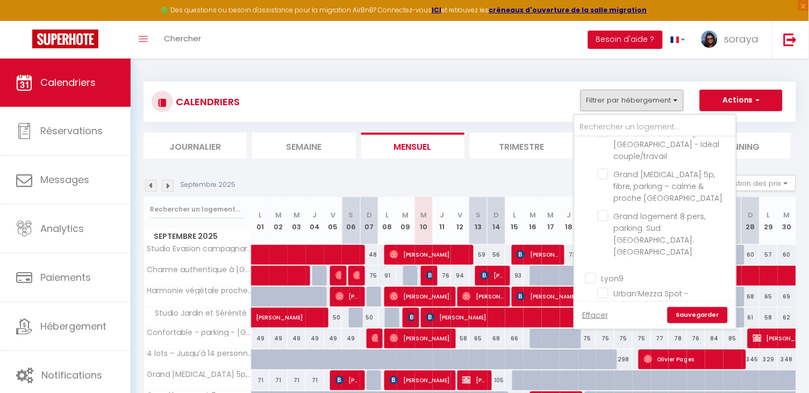
scroll to position [292, 0]
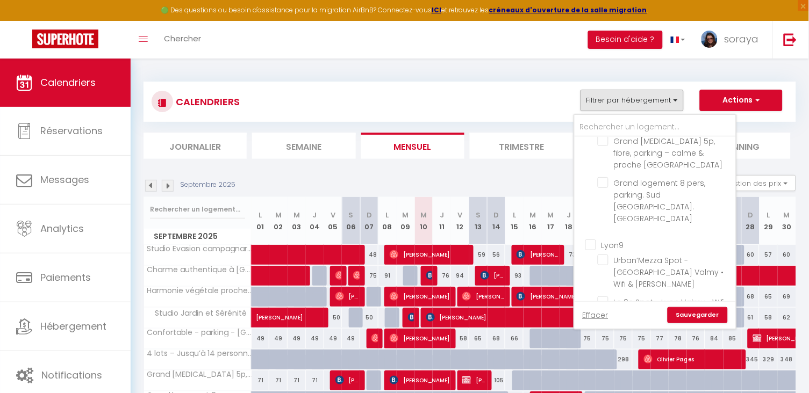
click at [593, 239] on input "Lyon9" at bounding box center [665, 244] width 161 height 11
checkbox input "true"
click at [592, 334] on input "Autres" at bounding box center [665, 339] width 161 height 11
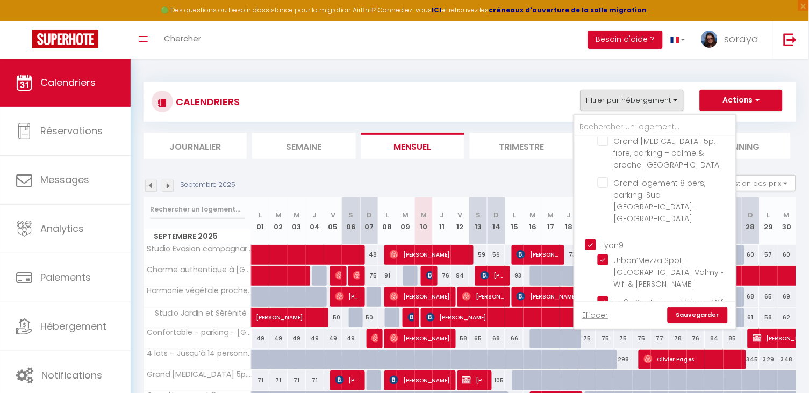
checkbox input "true"
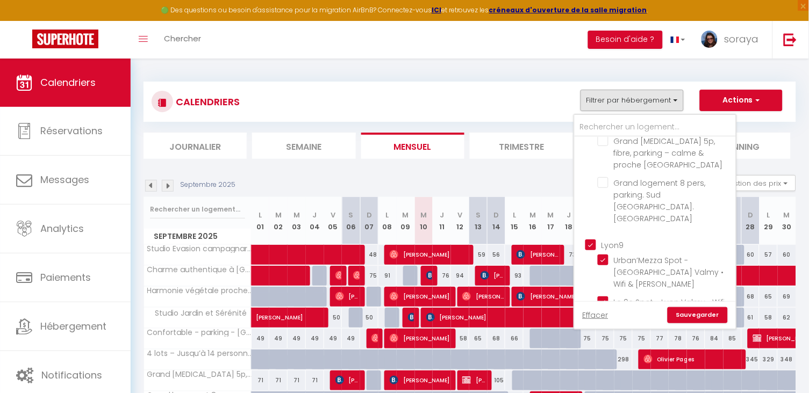
click at [682, 318] on link "Sauvegarder" at bounding box center [698, 315] width 60 height 16
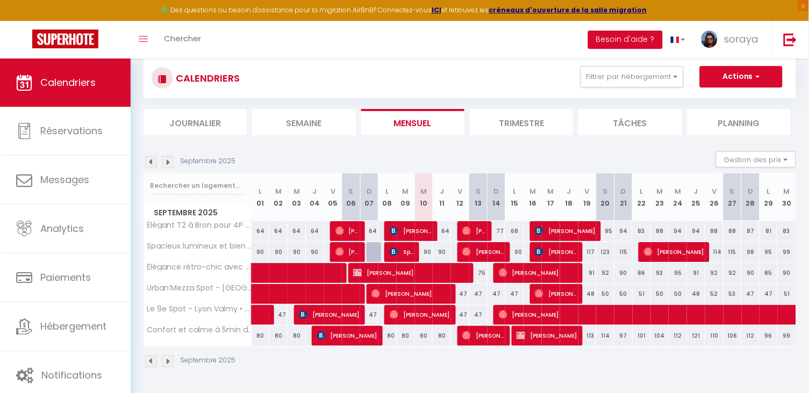
scroll to position [15, 0]
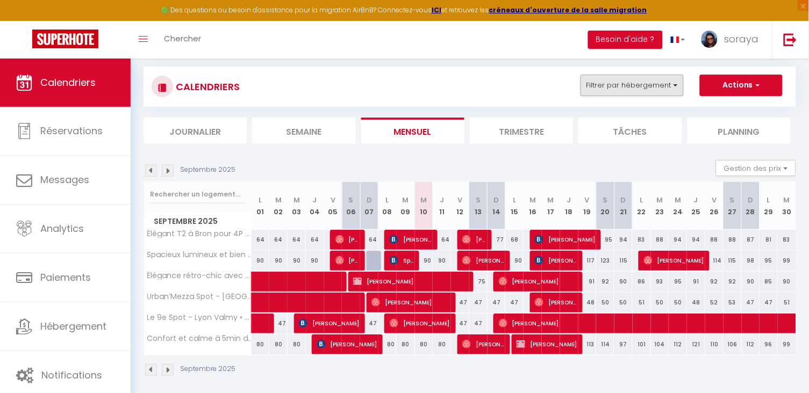
click at [655, 88] on button "Filtrer par hébergement" at bounding box center [631, 85] width 103 height 21
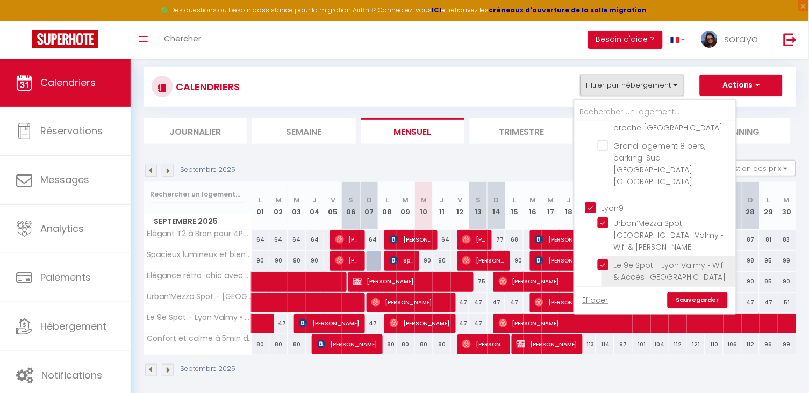
scroll to position [305, 0]
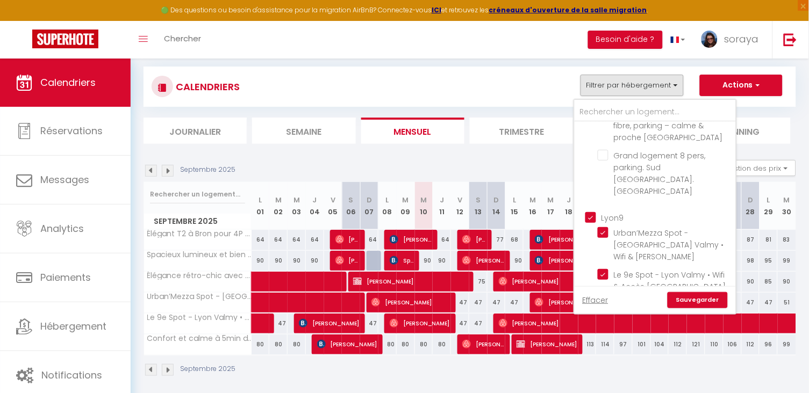
click at [591, 211] on input "Lyon9" at bounding box center [665, 216] width 161 height 11
checkbox input "false"
click at [609, 322] on input "Élégant T2 à Bron pour 4P - parking" at bounding box center [665, 327] width 134 height 11
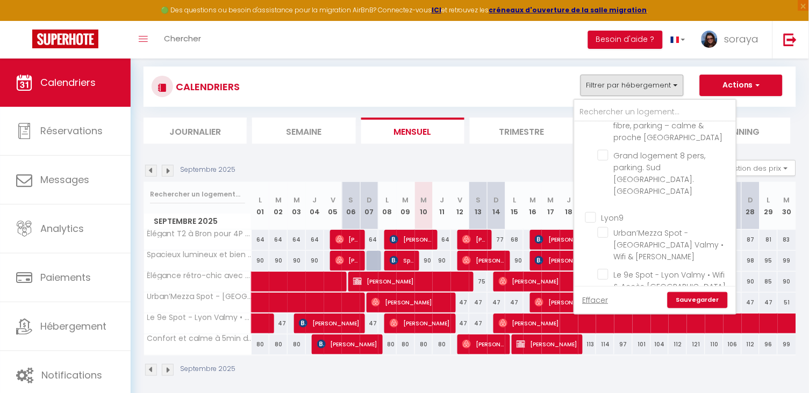
checkbox input "false"
click at [590, 307] on input "Autres" at bounding box center [665, 312] width 161 height 11
checkbox input "true"
click at [591, 307] on input "Autres" at bounding box center [665, 312] width 161 height 11
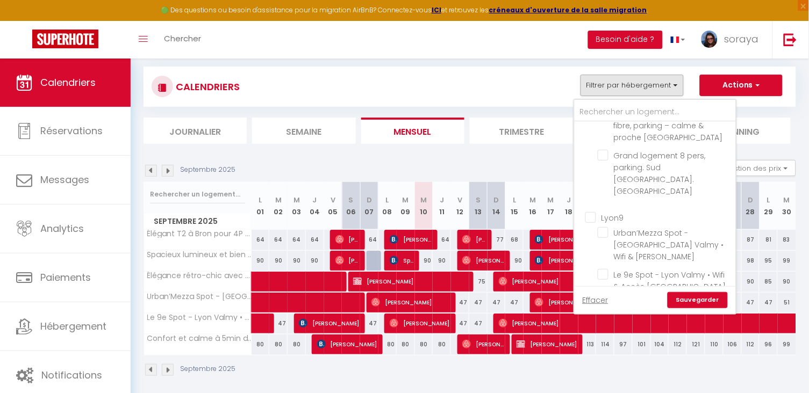
checkbox input "false"
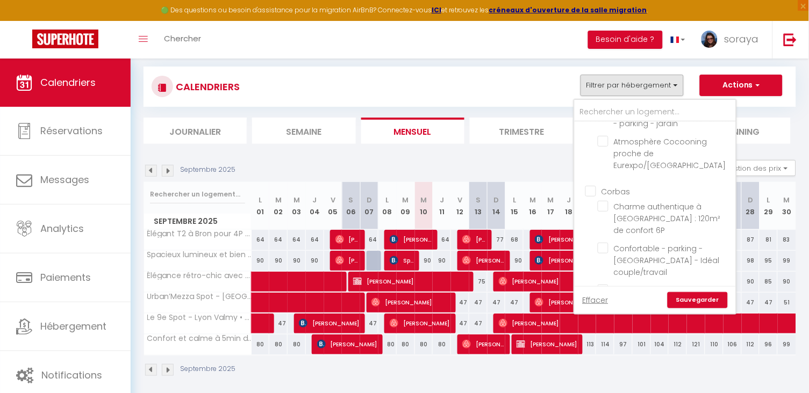
scroll to position [134, 0]
click at [592, 179] on input "Corbas" at bounding box center [665, 184] width 161 height 11
checkbox input "true"
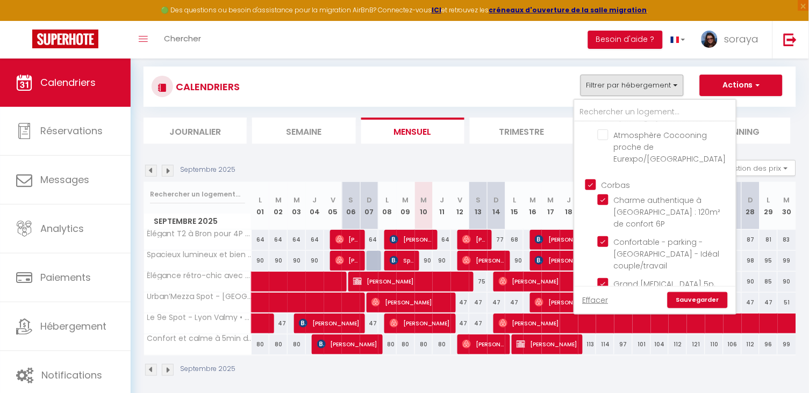
checkbox input "true"
click at [687, 297] on link "Sauvegarder" at bounding box center [698, 300] width 60 height 16
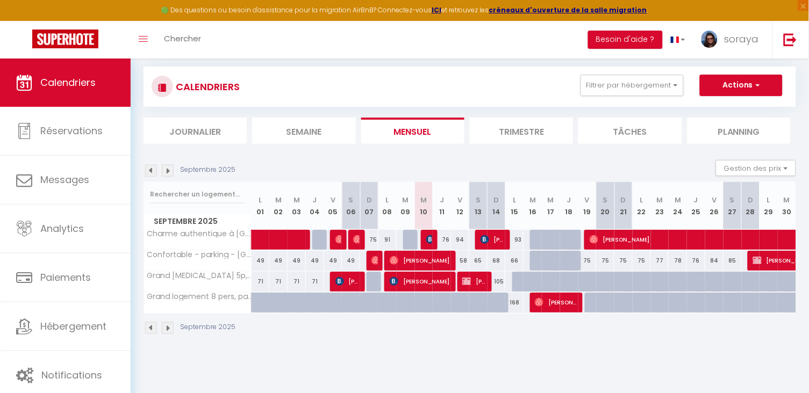
click at [423, 238] on div at bounding box center [430, 240] width 18 height 20
click at [425, 242] on div at bounding box center [430, 240] width 18 height 20
click at [431, 238] on img at bounding box center [430, 239] width 9 height 9
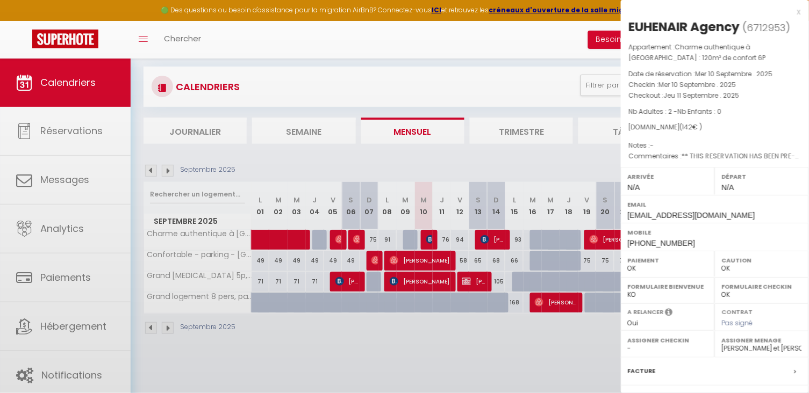
select select "KO"
select select "52316"
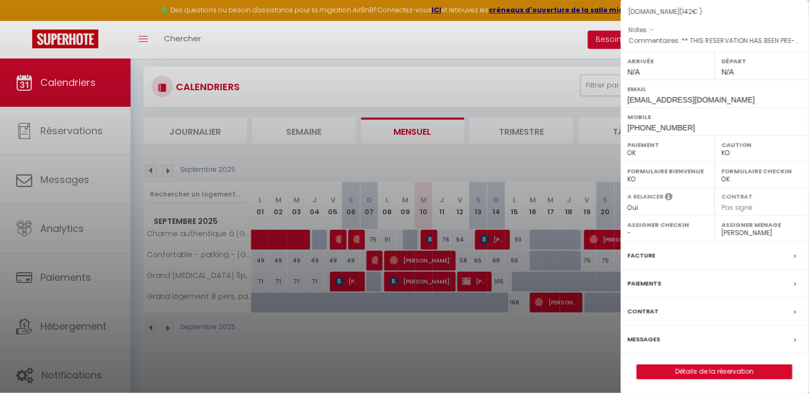
scroll to position [21, 0]
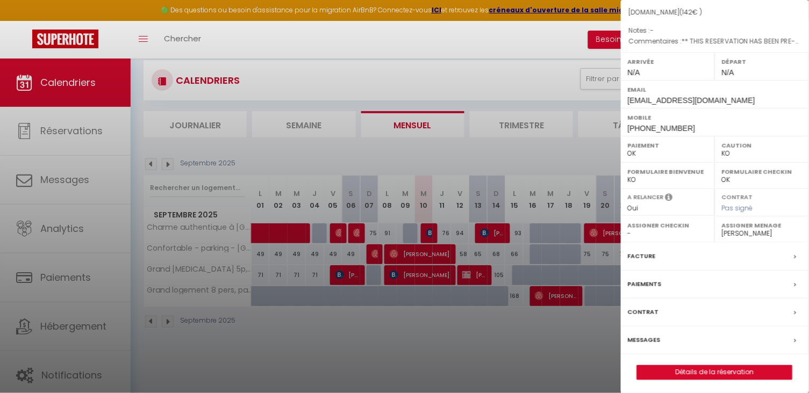
click at [652, 335] on label "Messages" at bounding box center [644, 340] width 33 height 11
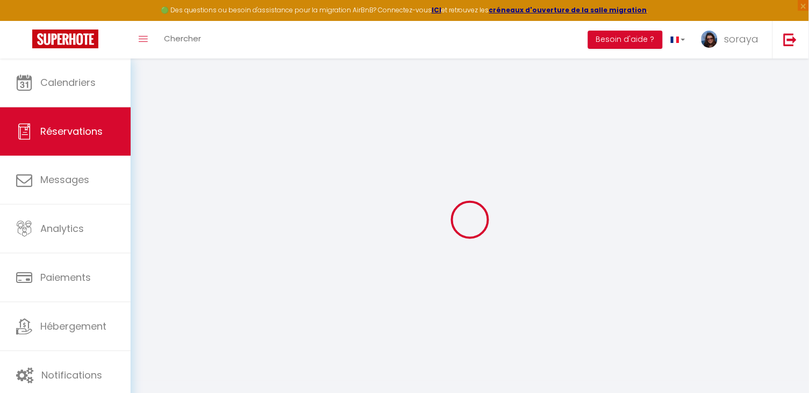
select select
checkbox input "false"
select index
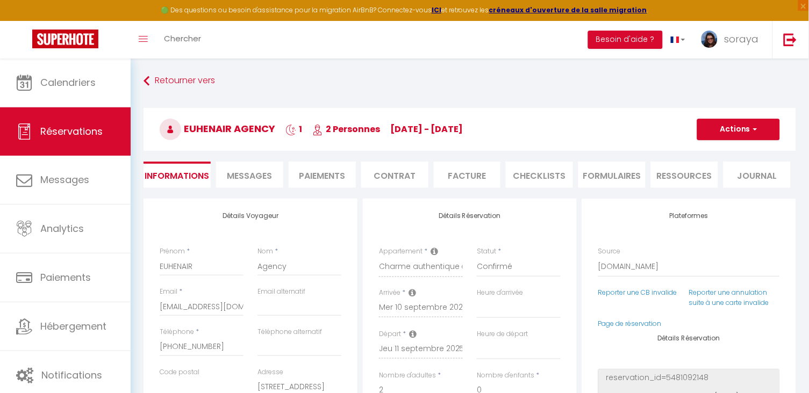
select select
checkbox input "false"
select index
type \,\ "** THIS RESERVATION HAS BEEN PRE-PAID ** BOOKING NOTE : Payment charge is EUR 1…"
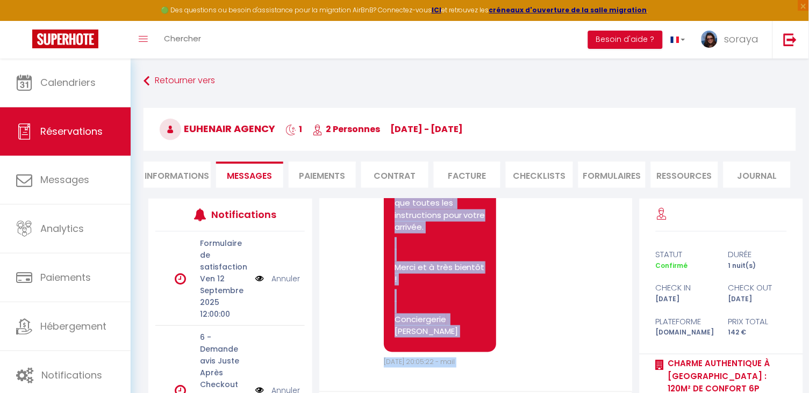
scroll to position [2165, 0]
drag, startPoint x: 396, startPoint y: 244, endPoint x: 431, endPoint y: 361, distance: 122.3
click at [431, 342] on pre "Bonjour EUHENAIR Nous vous rappelons que pour obtenir le code d'accès au Charme…" at bounding box center [440, 76] width 91 height 530
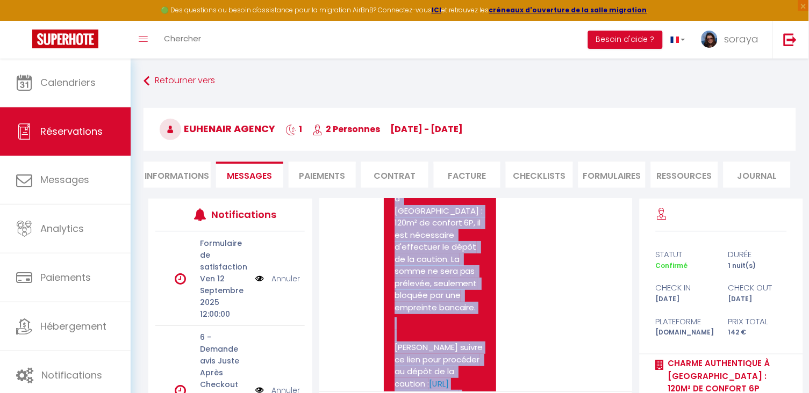
scroll to position [1826, 0]
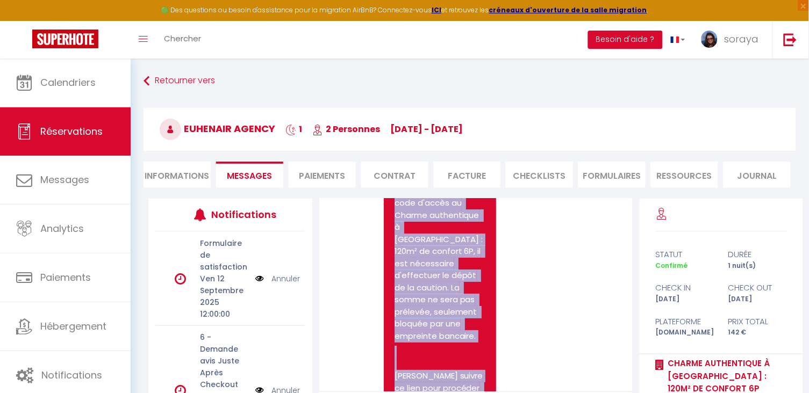
drag, startPoint x: 440, startPoint y: 352, endPoint x: 389, endPoint y: 231, distance: 131.3
click at [389, 231] on div "Bonjour EUHENAIR Nous vous rappelons que pour obtenir le code d'accès au Charme…" at bounding box center [440, 399] width 112 height 552
copy pre "Bonjour EUHENAIR Nous vous rappelons que pour obtenir le code d'accès au Charme…"
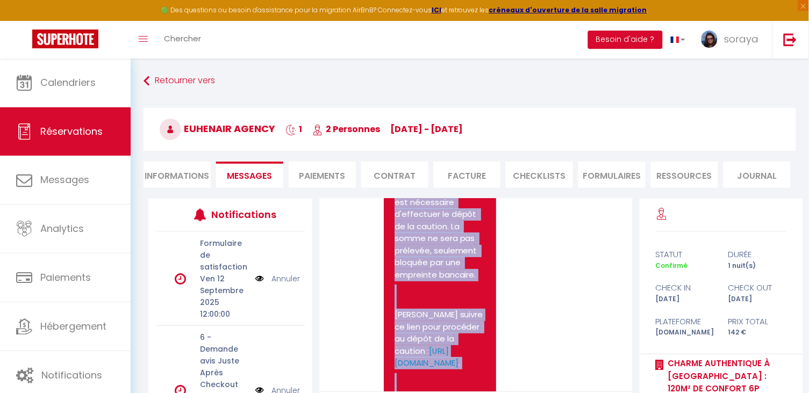
scroll to position [1886, 0]
copy pre "Bonjour EUHENAIR Nous vous rappelons que pour obtenir le code d'accès au Charme…"
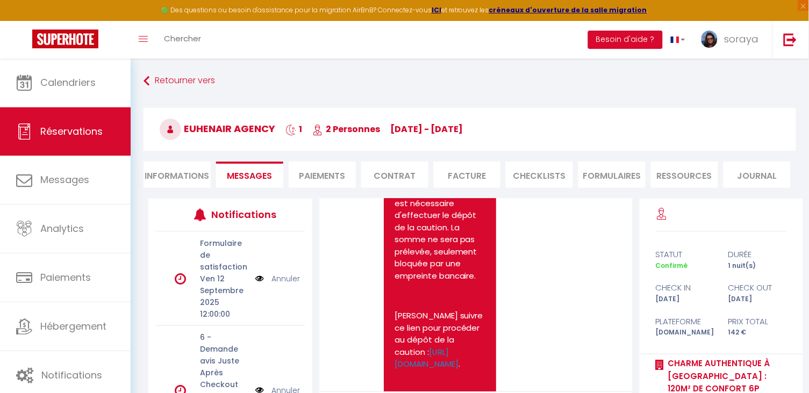
click at [174, 176] on li "Informations" at bounding box center [177, 175] width 67 height 26
select select
select index
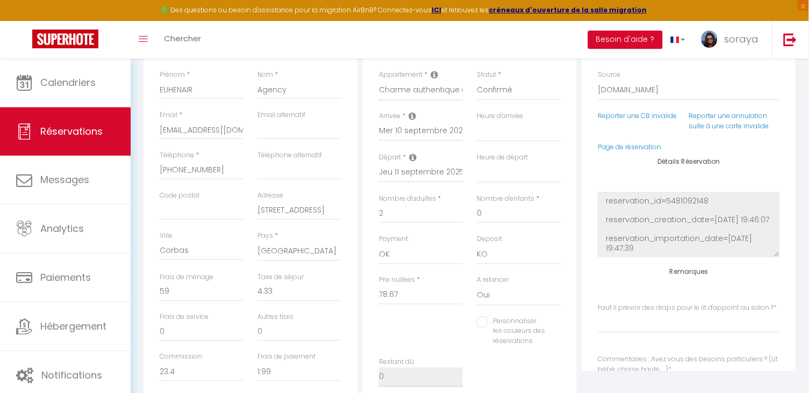
scroll to position [177, 0]
select select
select index
checkbox input "false"
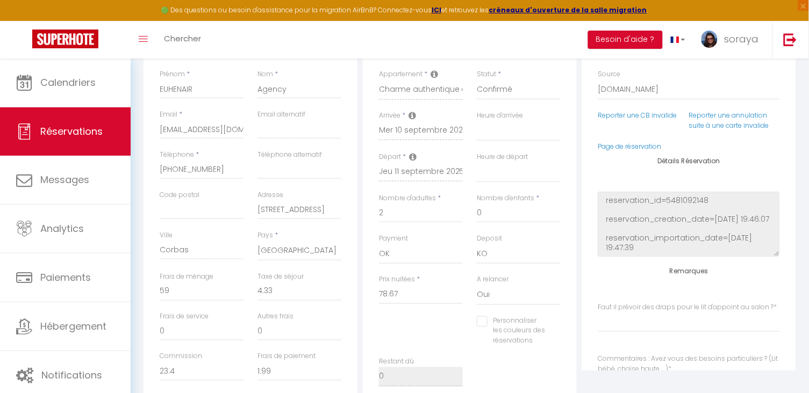
select select
select index
checkbox input "false"
select select
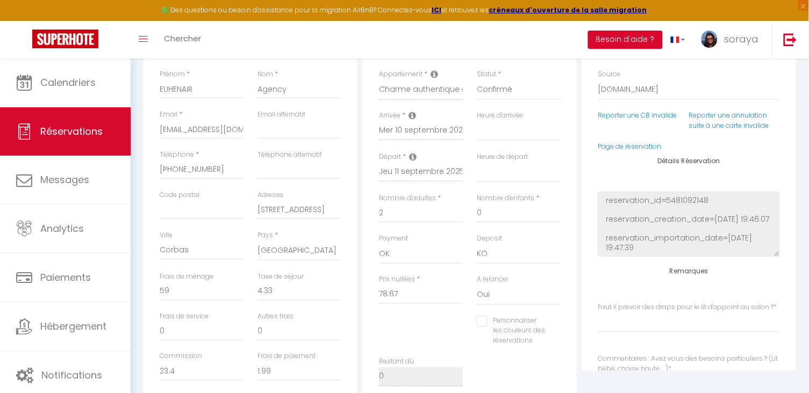
select select
select index
checkbox input "false"
select select
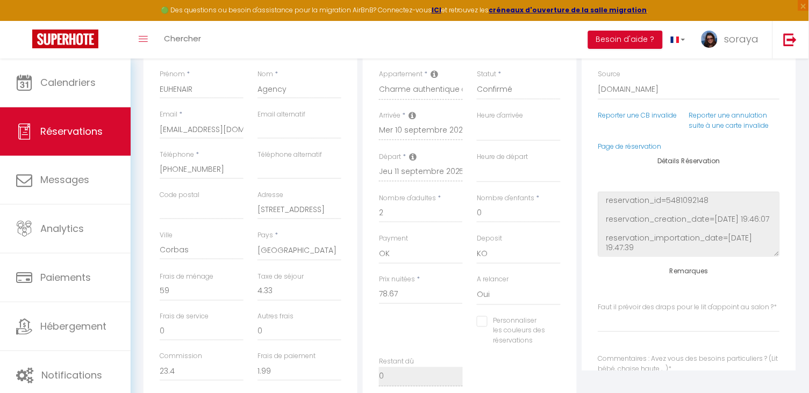
select index
checkbox input "false"
select select
select index
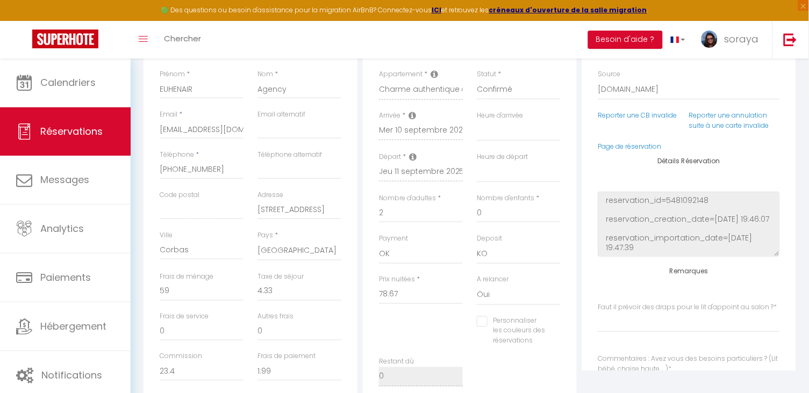
checkbox input "false"
select select
select index
checkbox input "false"
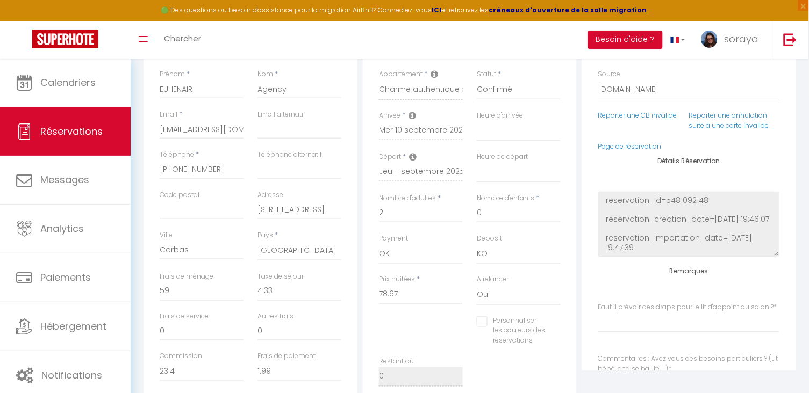
select select
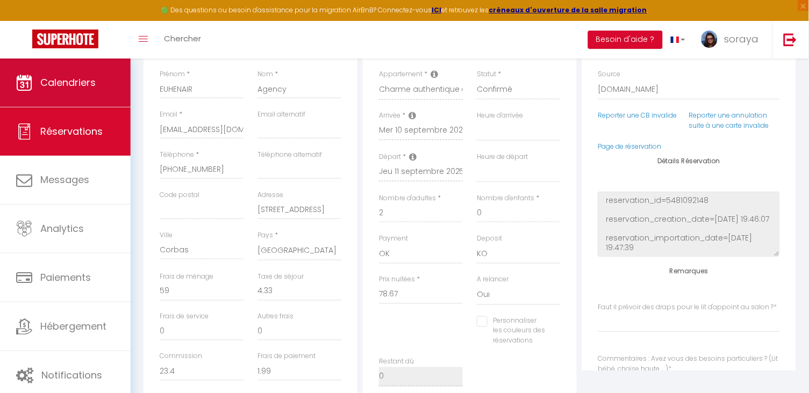
click at [90, 70] on link "Calendriers" at bounding box center [65, 83] width 131 height 48
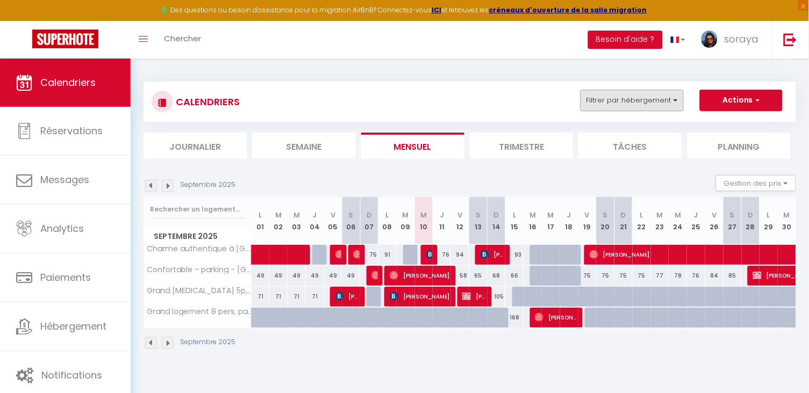
click at [675, 96] on button "Filtrer par hébergement" at bounding box center [631, 100] width 103 height 21
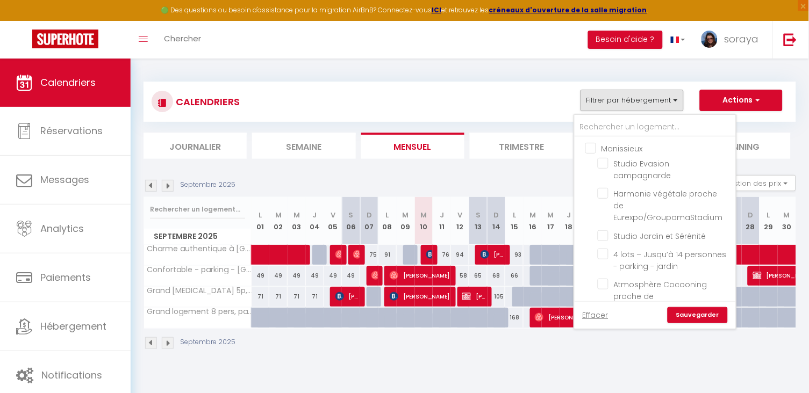
click at [593, 151] on input "Manissieux" at bounding box center [665, 147] width 161 height 11
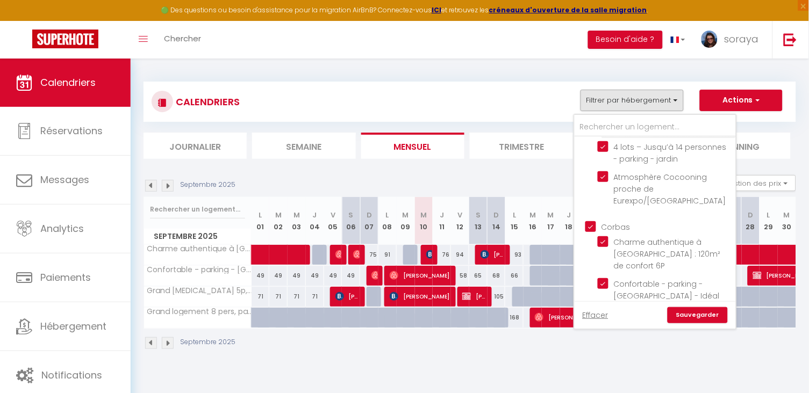
scroll to position [118, 0]
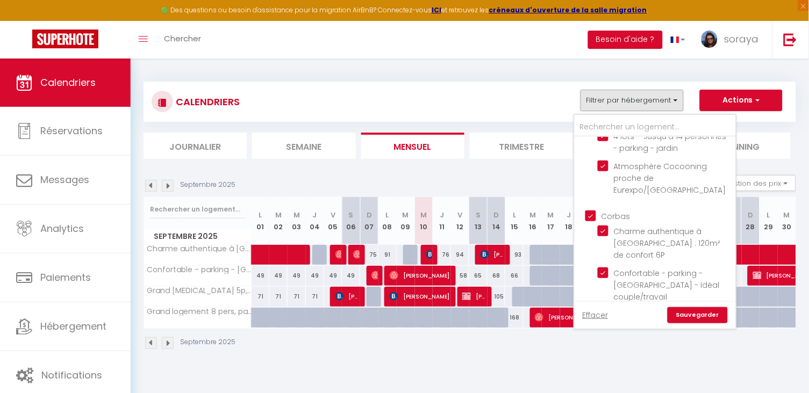
click at [593, 210] on input "Corbas" at bounding box center [665, 215] width 161 height 11
click at [695, 313] on link "Sauvegarder" at bounding box center [698, 315] width 60 height 16
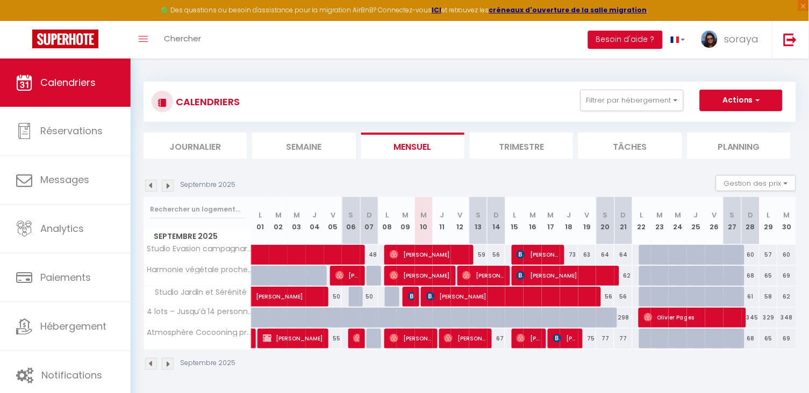
click at [667, 317] on span "Olivier Pages" at bounding box center [692, 317] width 97 height 20
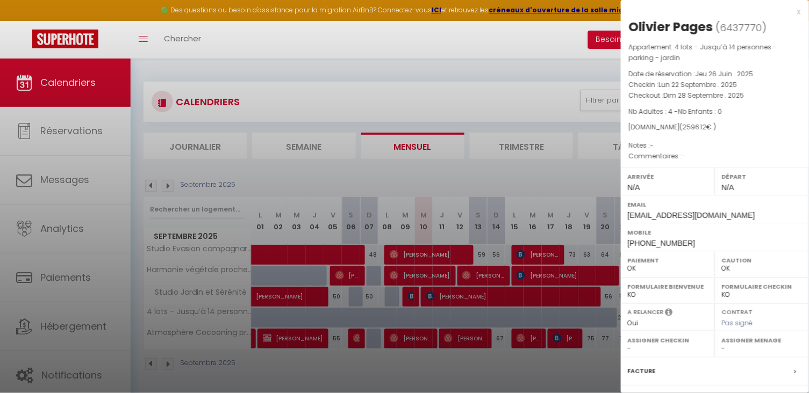
click at [571, 281] on div at bounding box center [404, 196] width 809 height 393
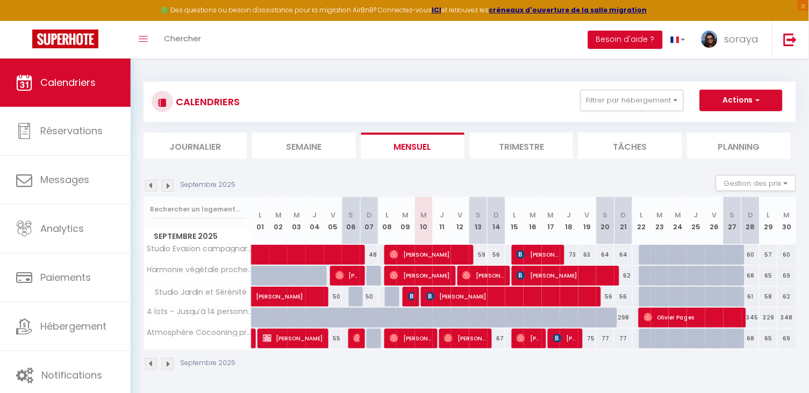
click at [573, 277] on span "[PERSON_NAME]" at bounding box center [565, 276] width 97 height 20
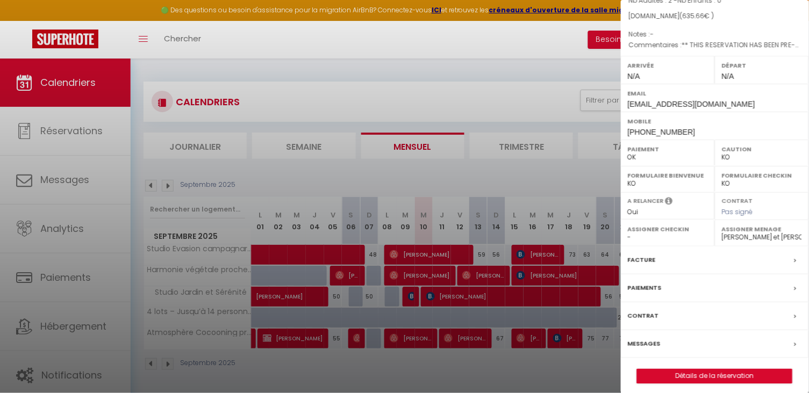
scroll to position [114, 0]
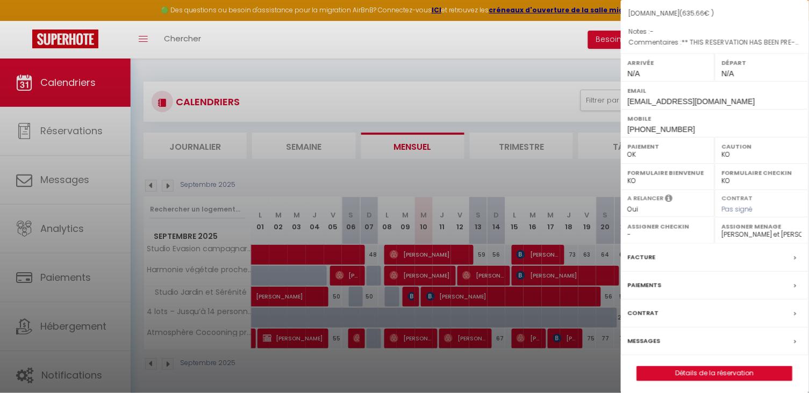
click at [640, 347] on label "Messages" at bounding box center [644, 341] width 33 height 11
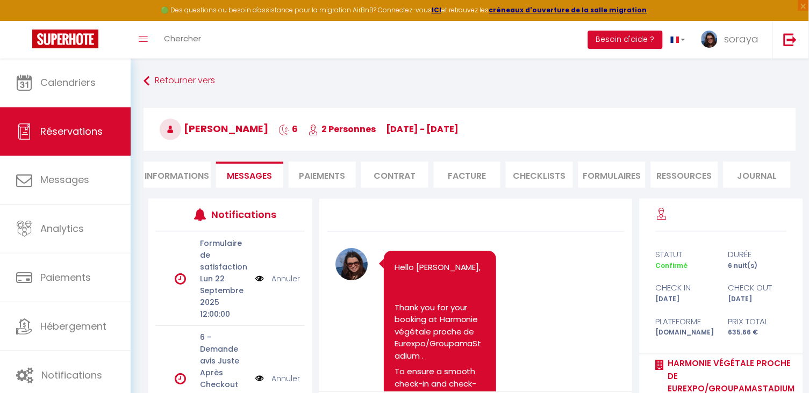
click at [180, 171] on li "Informations" at bounding box center [177, 175] width 67 height 26
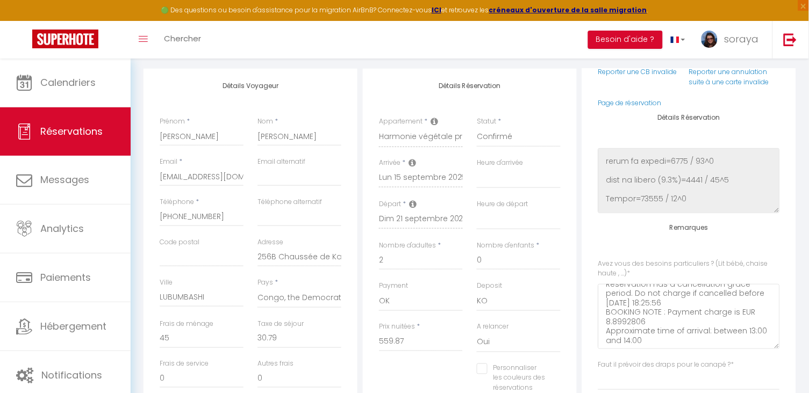
scroll to position [17, 0]
drag, startPoint x: 651, startPoint y: 333, endPoint x: 605, endPoint y: 321, distance: 48.1
click at [605, 321] on \ "** THIS RESERVATION HAS BEEN PRE-PAID ** Reservation has a cancellation grace p…" at bounding box center [689, 316] width 182 height 65
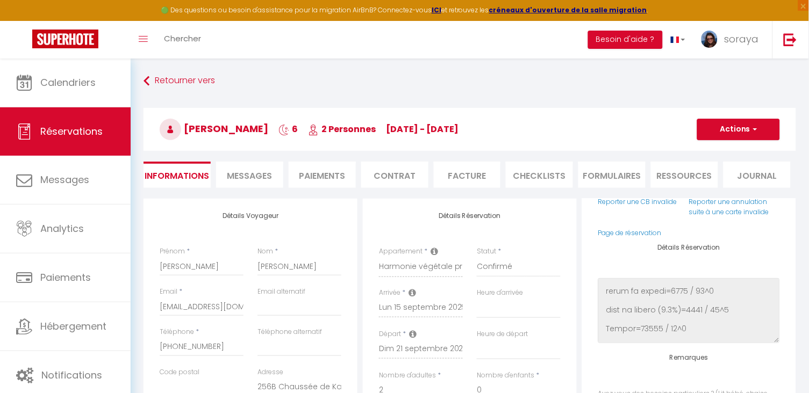
scroll to position [0, 0]
click at [260, 178] on span "Messages" at bounding box center [249, 176] width 45 height 12
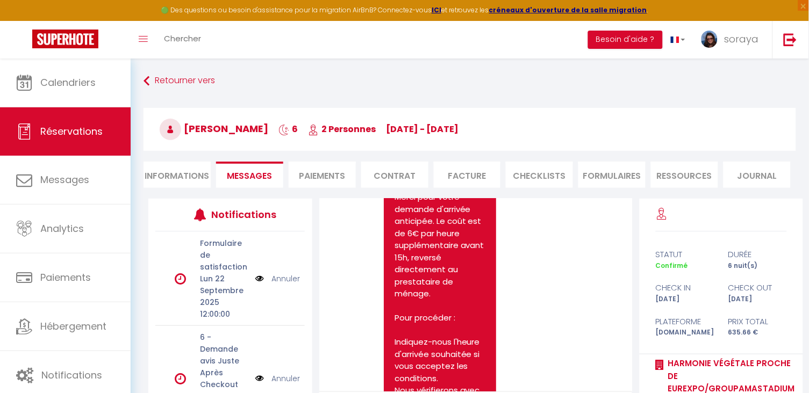
scroll to position [737, 0]
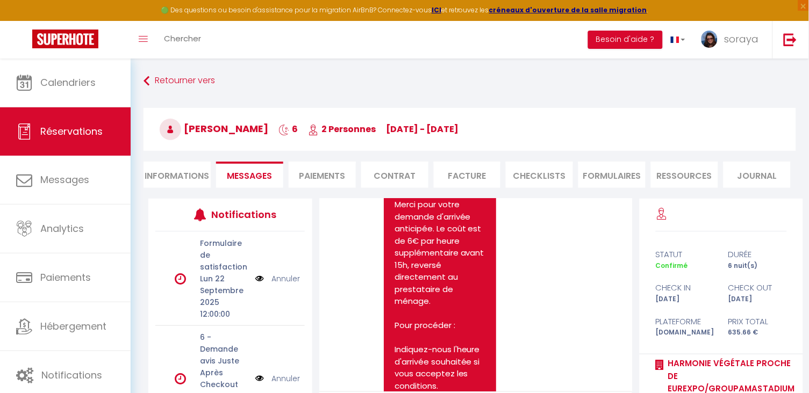
drag, startPoint x: 436, startPoint y: 338, endPoint x: 393, endPoint y: 263, distance: 85.9
copy pre "Bonjour, Merci pour votre demande d'arrivée anticipée. Le coût est de 6€ par he…"
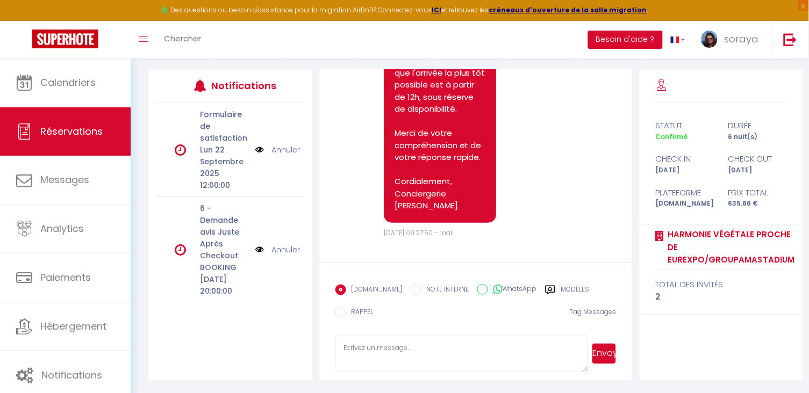
scroll to position [129, 0]
click at [432, 354] on textarea at bounding box center [461, 354] width 253 height 38
paste textarea "Hello, Thank you for your request for an early check-in. You mentioned an arriv…"
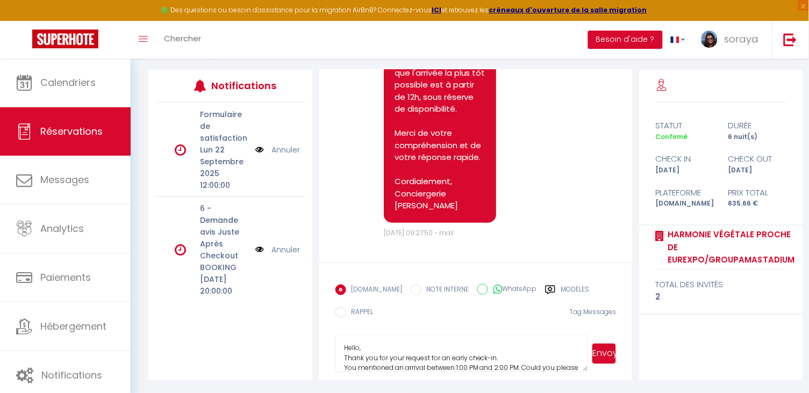
scroll to position [0, 0]
click at [608, 357] on button "Envoyer" at bounding box center [604, 354] width 24 height 20
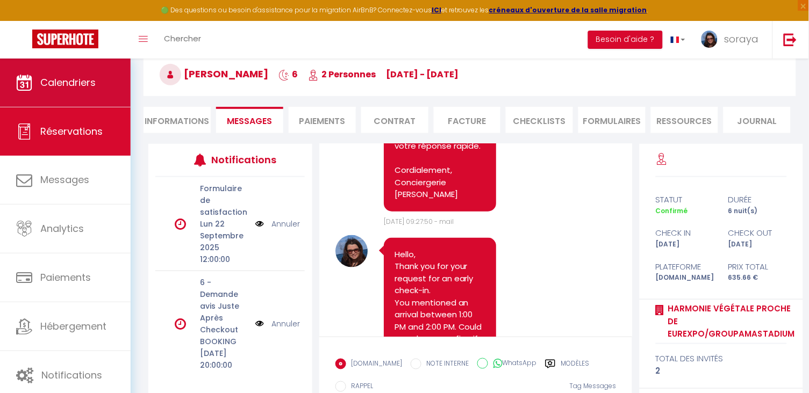
scroll to position [46, 0]
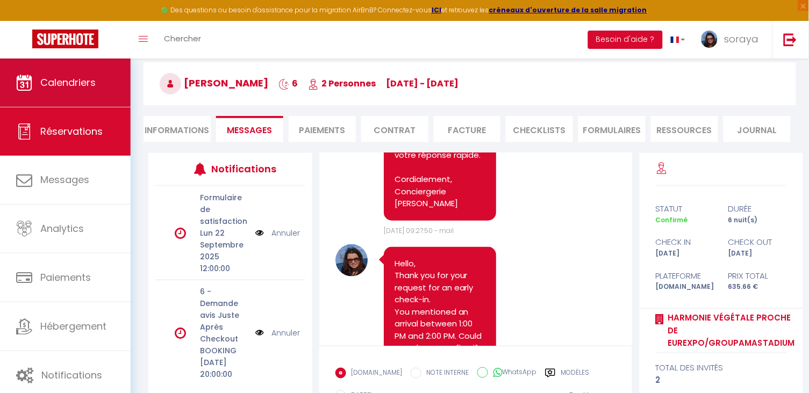
click at [73, 80] on span "Calendriers" at bounding box center [67, 82] width 55 height 13
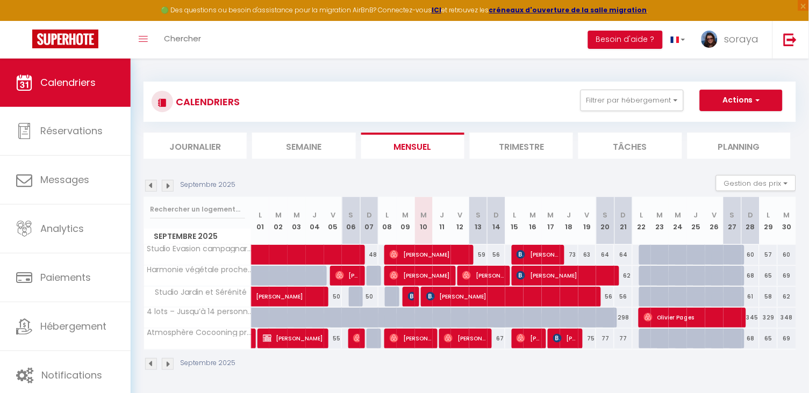
click at [530, 259] on span "[PERSON_NAME]" at bounding box center [538, 255] width 42 height 20
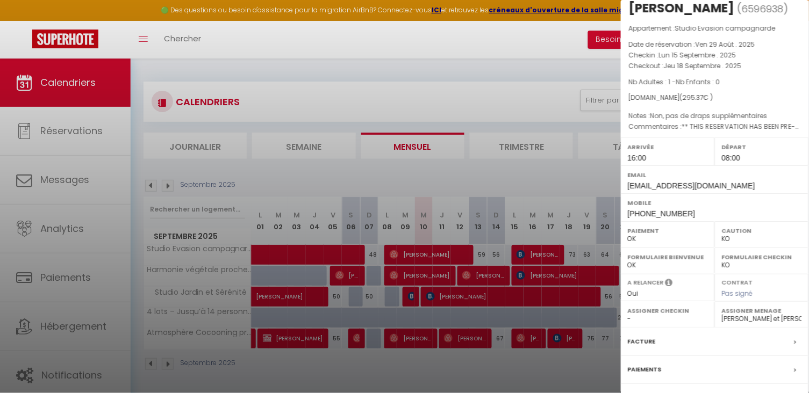
scroll to position [11, 0]
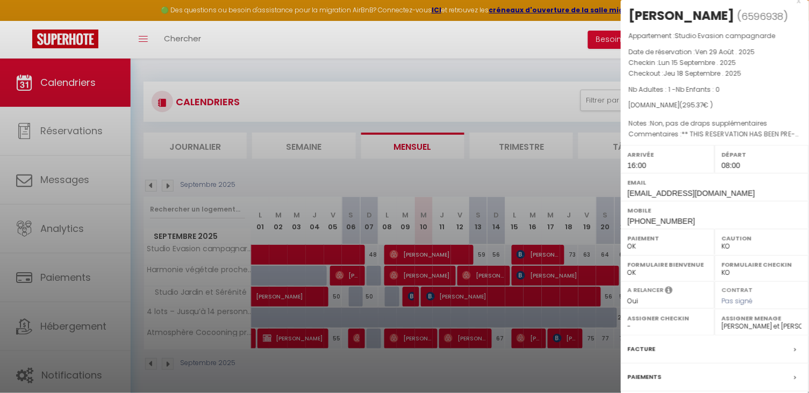
click at [478, 274] on div at bounding box center [404, 196] width 809 height 393
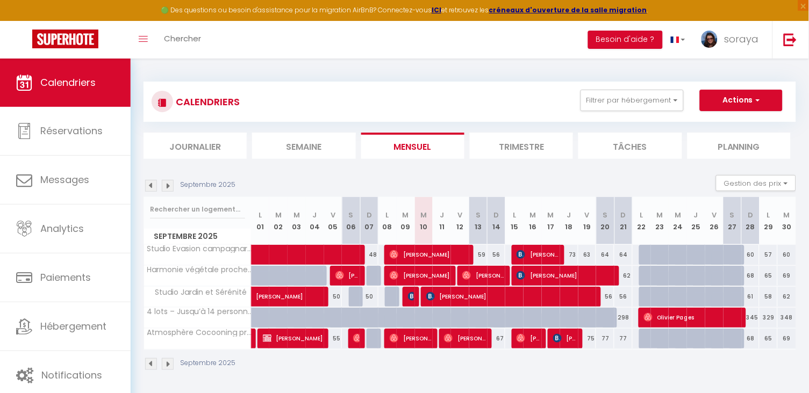
click at [478, 275] on span "[PERSON_NAME]" at bounding box center [483, 276] width 42 height 20
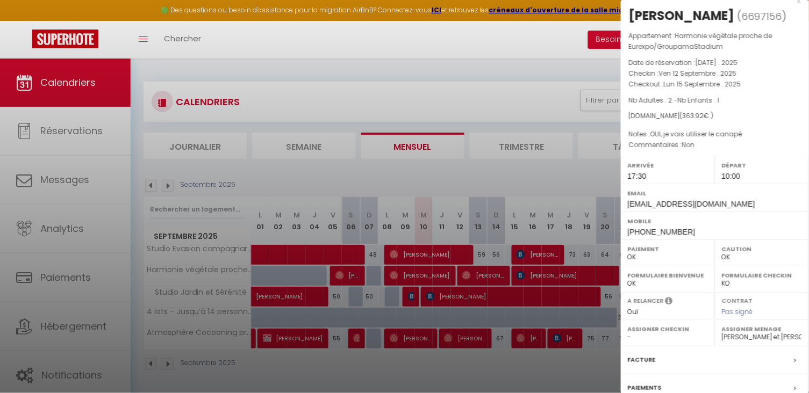
click at [444, 278] on div at bounding box center [404, 196] width 809 height 393
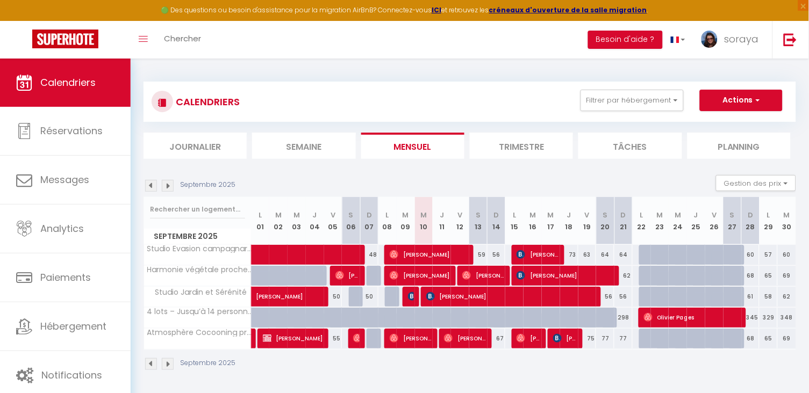
click at [464, 343] on span "[PERSON_NAME]" at bounding box center [465, 338] width 42 height 20
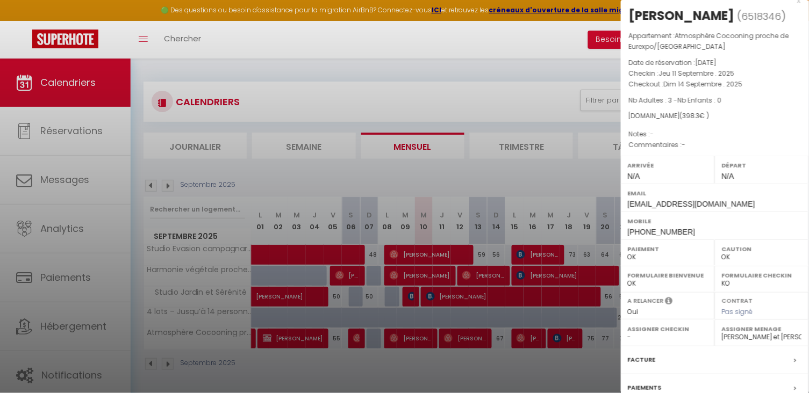
click at [519, 337] on div at bounding box center [404, 196] width 809 height 393
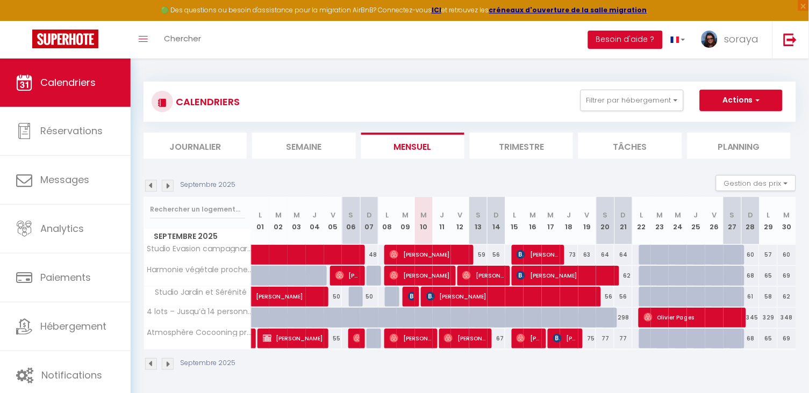
click at [521, 339] on img at bounding box center [521, 338] width 9 height 9
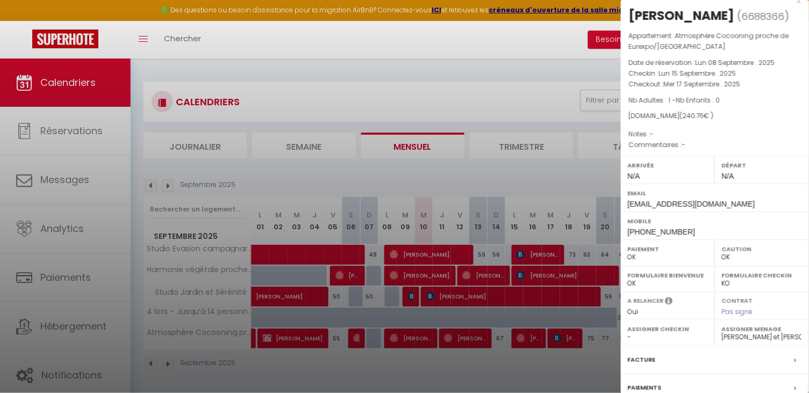
click at [499, 296] on div at bounding box center [404, 196] width 809 height 393
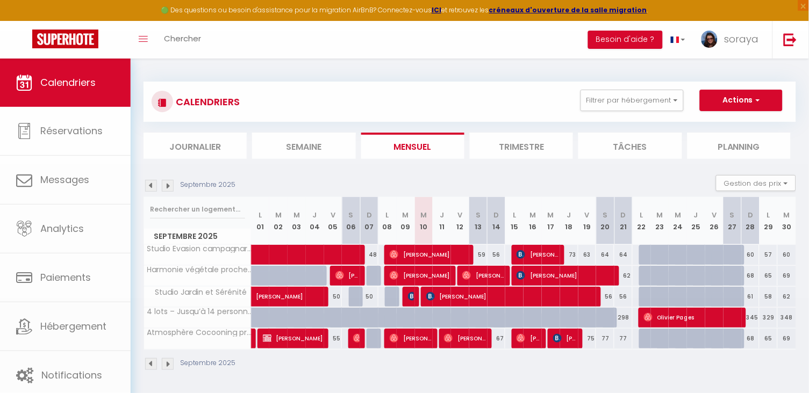
click at [499, 296] on span "[PERSON_NAME]" at bounding box center [511, 296] width 170 height 20
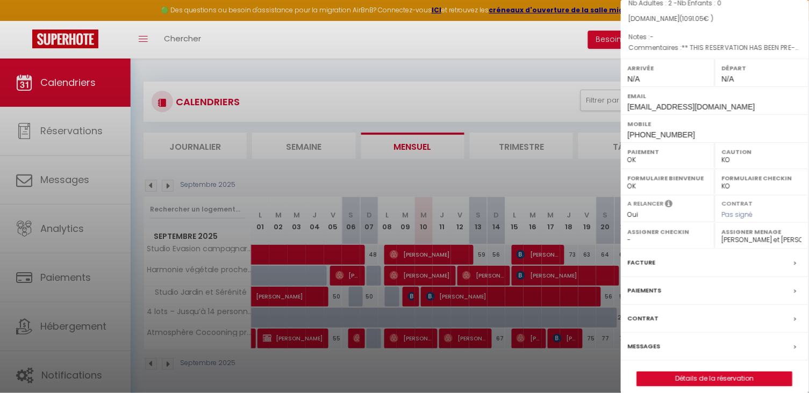
scroll to position [104, 0]
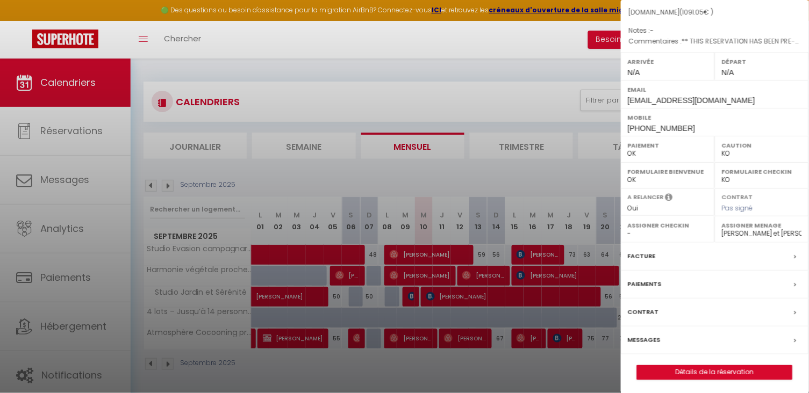
click at [678, 338] on div "Messages" at bounding box center [715, 341] width 188 height 28
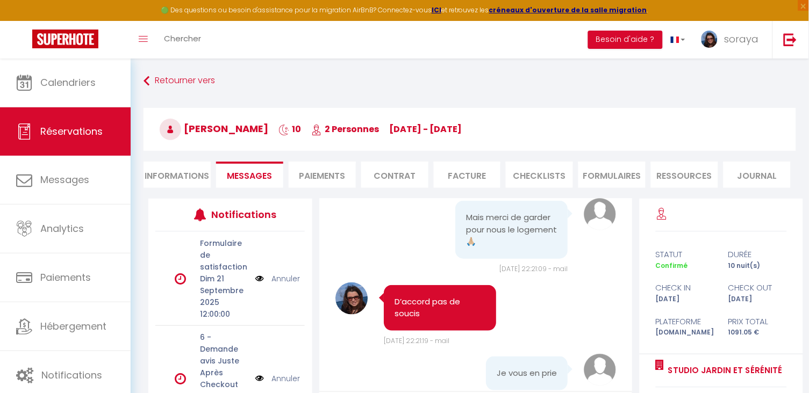
scroll to position [4836, 0]
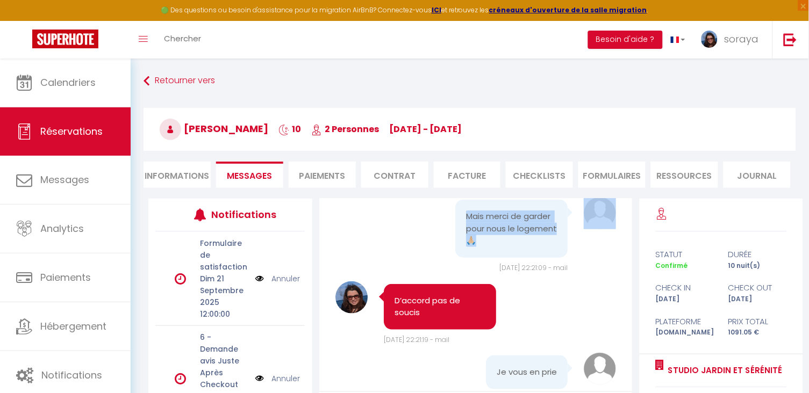
drag, startPoint x: 466, startPoint y: 249, endPoint x: 482, endPoint y: 372, distance: 123.5
click at [489, 247] on pre "Mais merci de garder pour nous le logement 🙏🏼" at bounding box center [511, 229] width 91 height 37
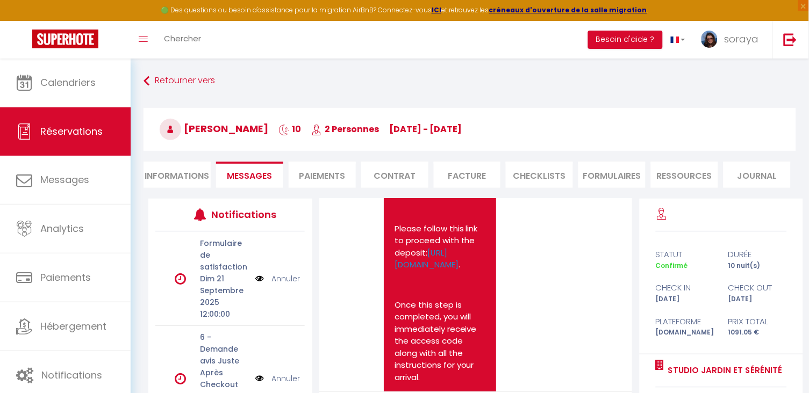
scroll to position [5239, 0]
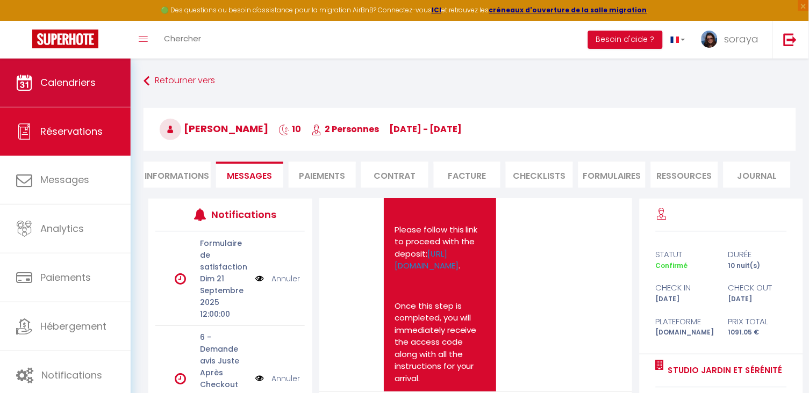
click at [98, 76] on link "Calendriers" at bounding box center [65, 83] width 131 height 48
